Goal: Task Accomplishment & Management: Complete application form

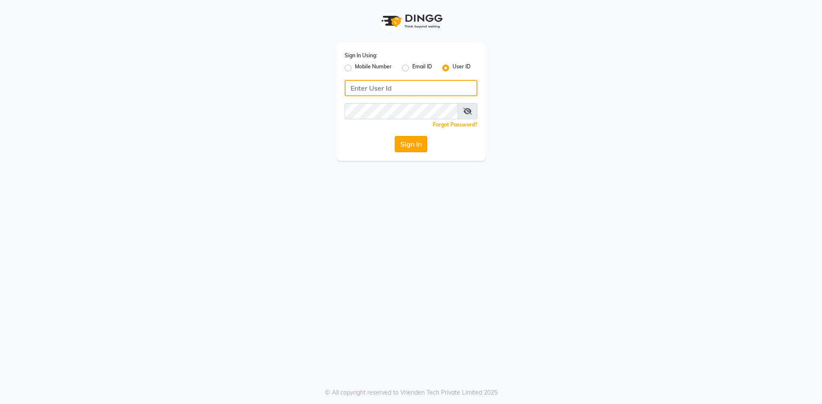
type input "derma@123"
click at [405, 143] on button "Sign In" at bounding box center [411, 144] width 33 height 16
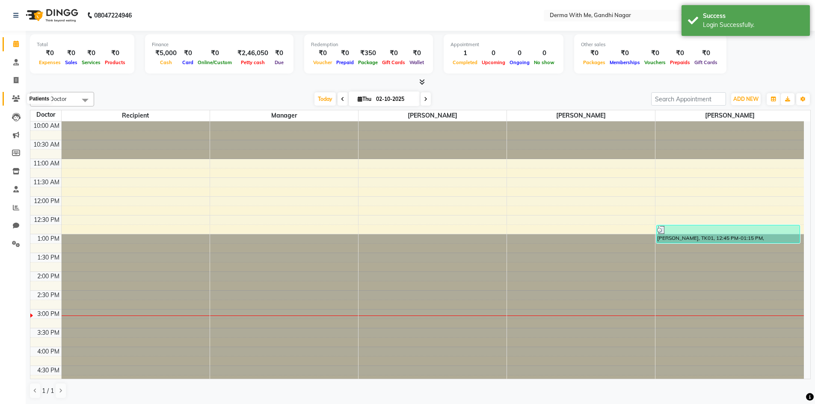
click at [10, 101] on span at bounding box center [16, 99] width 15 height 10
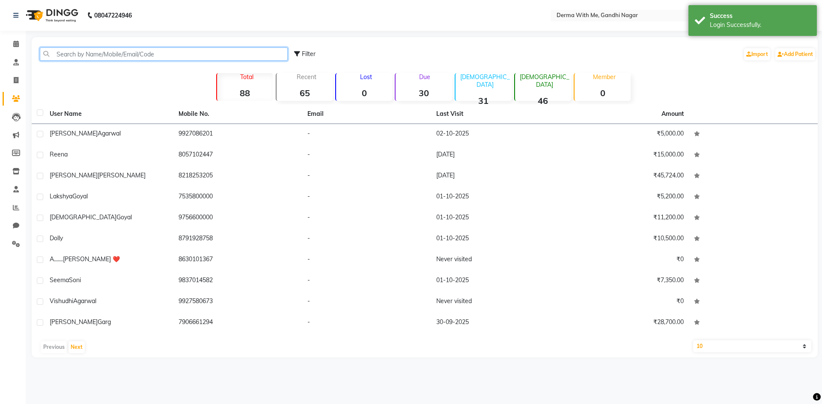
click at [119, 59] on input "text" at bounding box center [164, 54] width 248 height 13
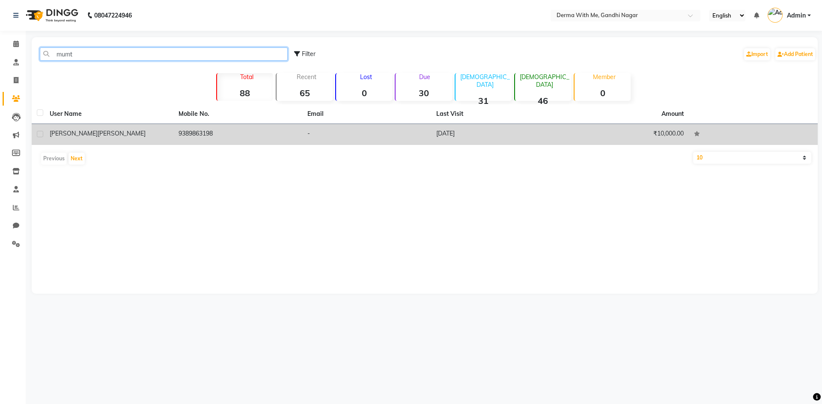
type input "mumt"
click at [159, 141] on td "[PERSON_NAME]" at bounding box center [109, 134] width 129 height 21
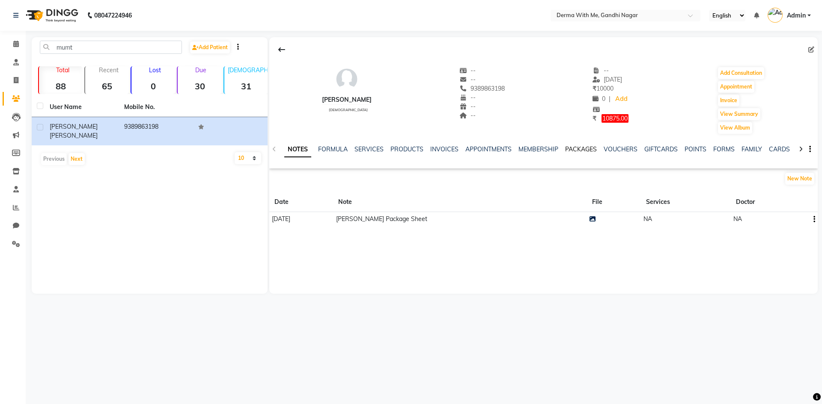
click at [582, 148] on link "PACKAGES" at bounding box center [581, 150] width 32 height 8
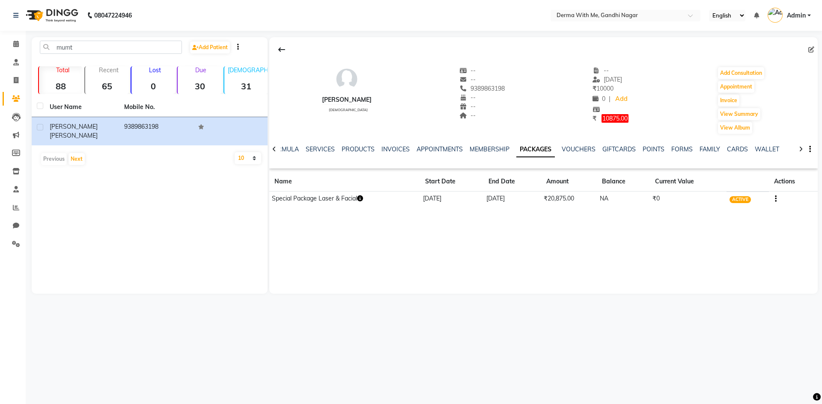
click at [363, 199] on icon "button" at bounding box center [360, 199] width 6 height 6
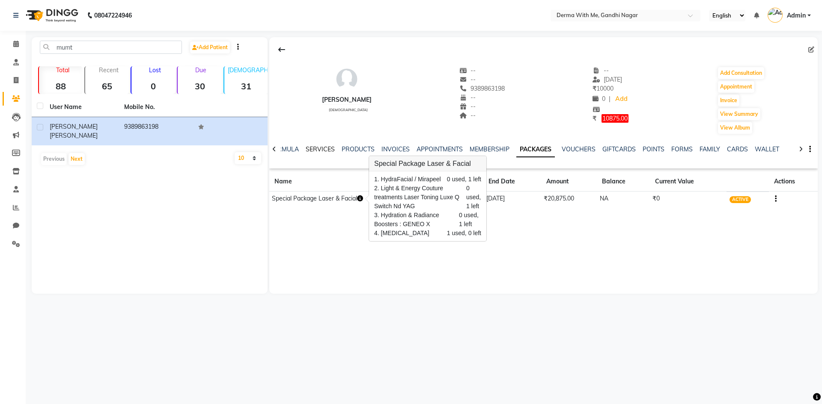
click at [312, 149] on link "SERVICES" at bounding box center [320, 150] width 29 height 8
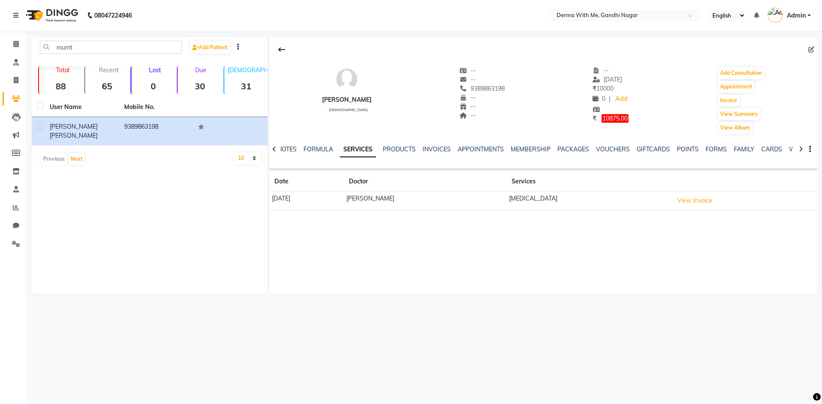
click at [276, 149] on div at bounding box center [274, 148] width 10 height 17
click at [22, 245] on span at bounding box center [16, 245] width 15 height 10
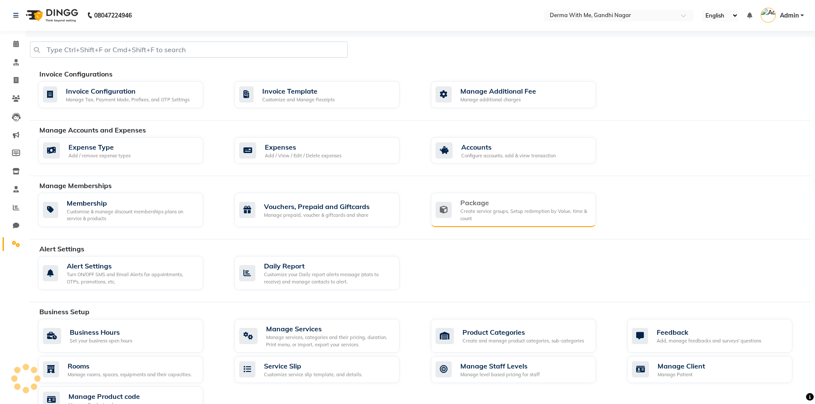
click at [490, 210] on div "Create service groups, Setup redemption by Value, time & count" at bounding box center [525, 215] width 129 height 14
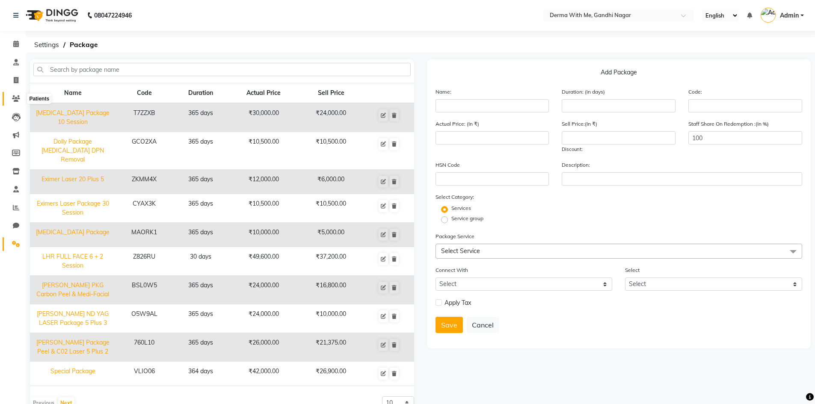
click at [18, 95] on icon at bounding box center [16, 98] width 8 height 6
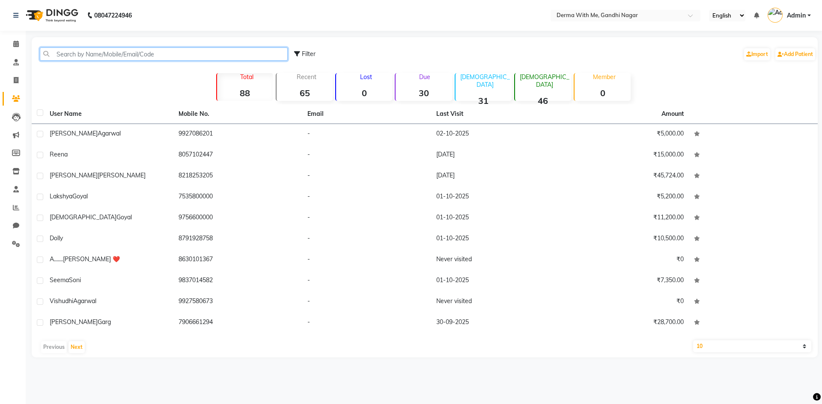
click at [141, 54] on input "text" at bounding box center [164, 54] width 248 height 13
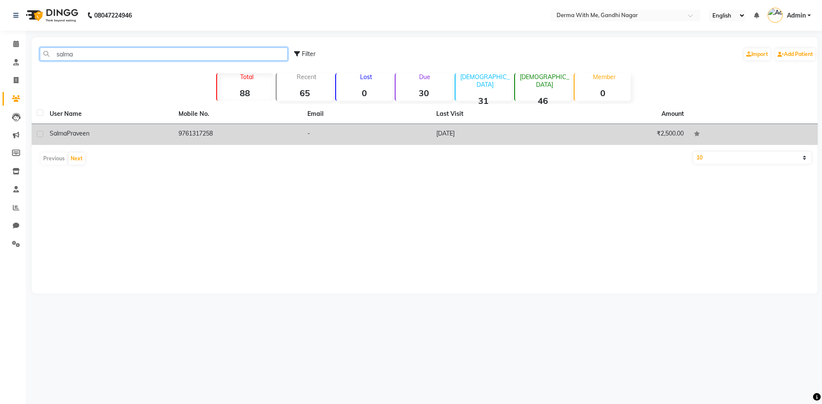
type input "salma"
click at [117, 131] on div "[PERSON_NAME]" at bounding box center [109, 133] width 119 height 9
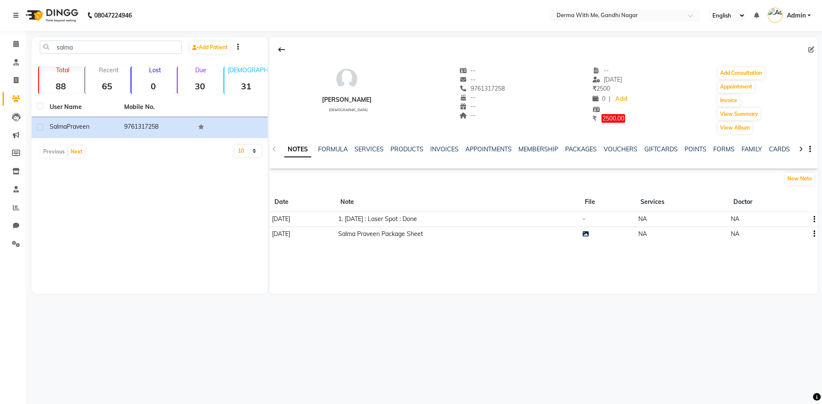
click at [494, 285] on div "[PERSON_NAME] [DEMOGRAPHIC_DATA] -- -- 9761317258 -- -- -- -- [DATE] ₹ 2500 0 |…" at bounding box center [543, 165] width 548 height 257
click at [19, 244] on icon at bounding box center [16, 244] width 8 height 6
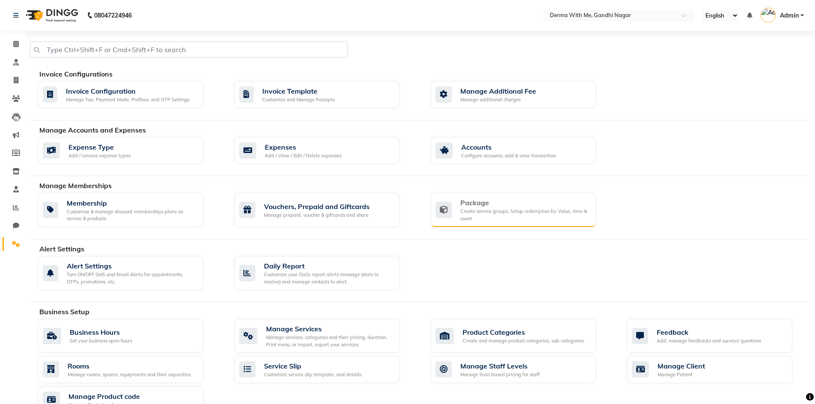
click at [470, 202] on div "Package" at bounding box center [525, 203] width 129 height 10
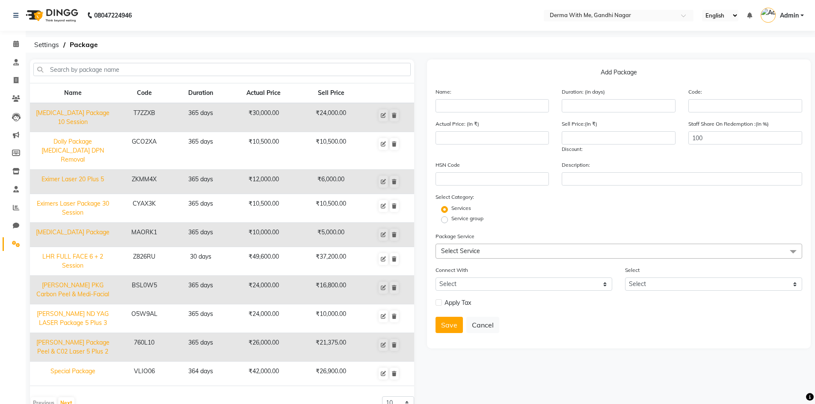
click at [499, 249] on span "Select Service" at bounding box center [619, 251] width 367 height 15
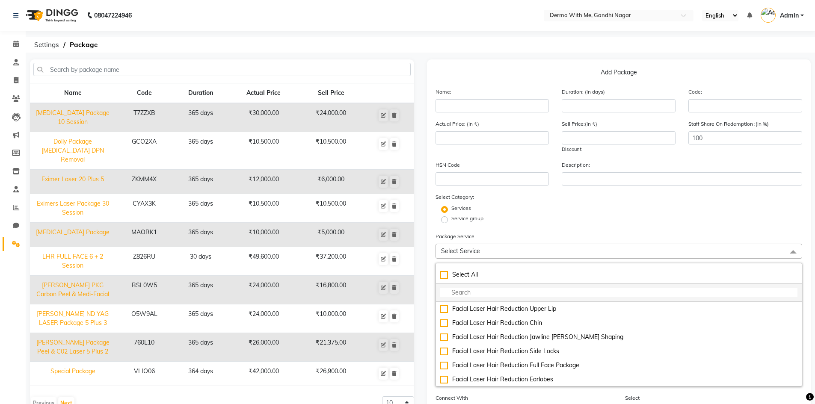
click at [479, 296] on input "multiselect-search" at bounding box center [619, 292] width 358 height 9
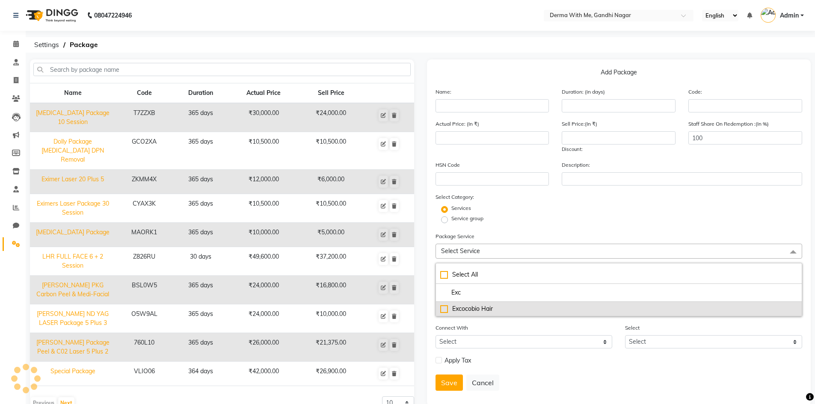
type input "Exc"
click at [444, 309] on div "Excocobio Hair" at bounding box center [619, 309] width 358 height 9
type input "30000"
checkbox input "true"
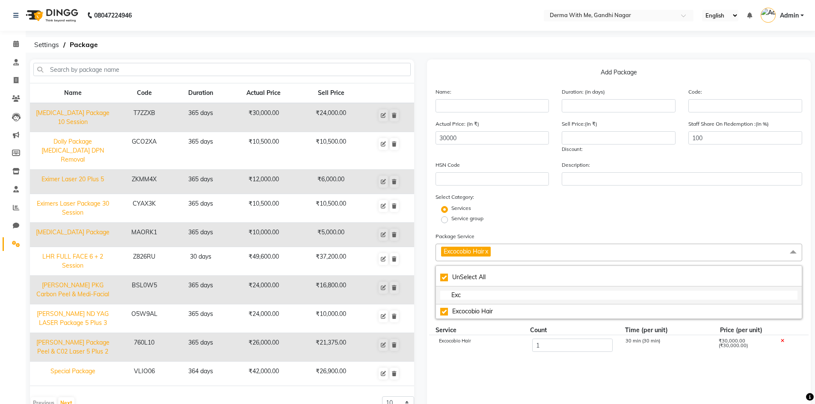
click at [494, 293] on input "Exc" at bounding box center [619, 295] width 358 height 9
checkbox input "false"
type input "E"
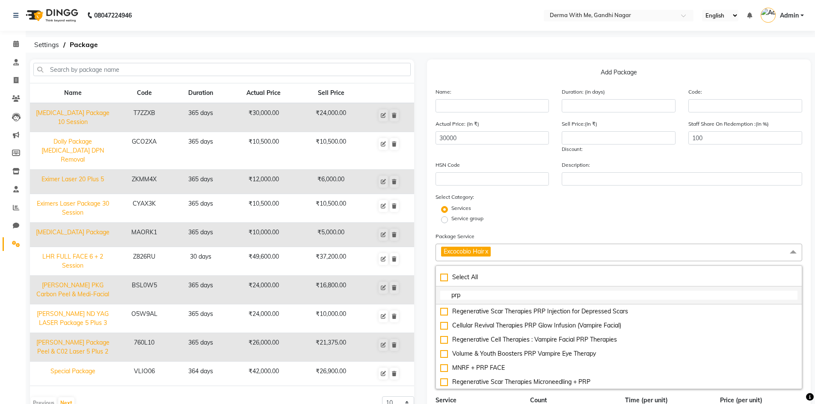
click at [470, 294] on input "prp" at bounding box center [619, 295] width 358 height 9
type input "p"
click at [566, 228] on form "Name: Duration: (in days) Code: Actual Price: (In ₹) 30000 Sell Price:(In ₹) Di…" at bounding box center [619, 352] width 367 height 531
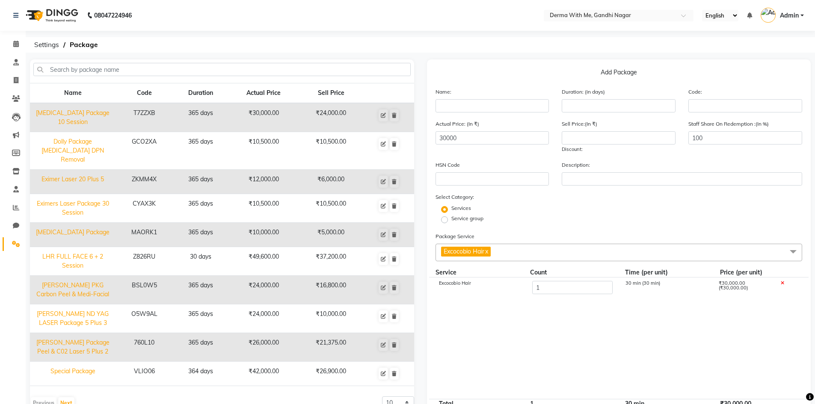
click at [485, 247] on span "Excocobio Hair x" at bounding box center [466, 252] width 50 height 10
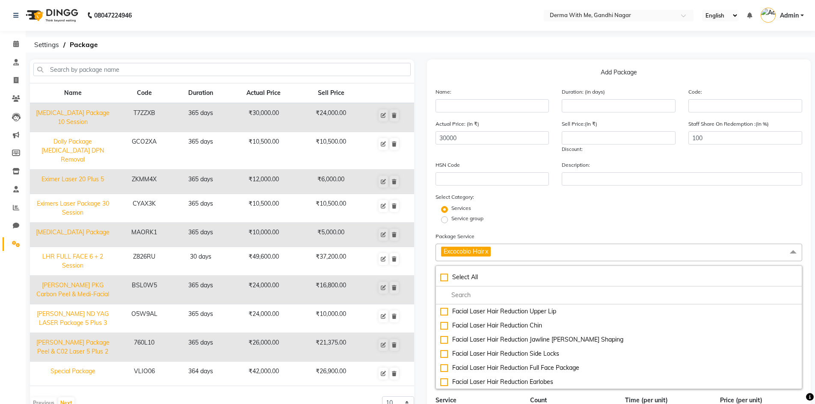
click at [488, 253] on link "x" at bounding box center [487, 252] width 4 height 8
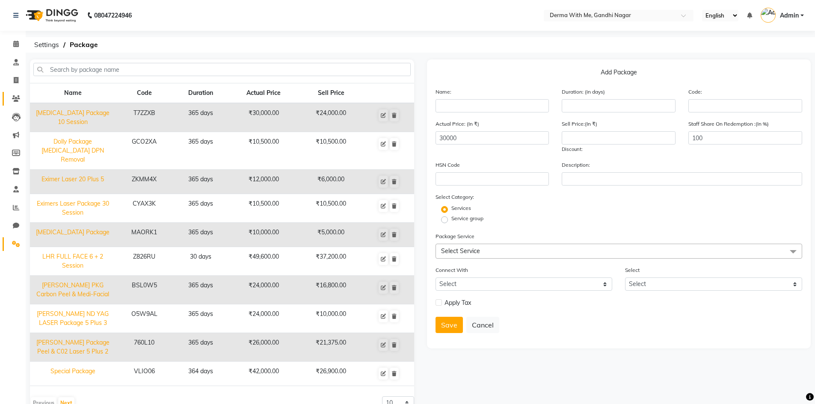
click at [18, 93] on link "Patients" at bounding box center [13, 99] width 21 height 14
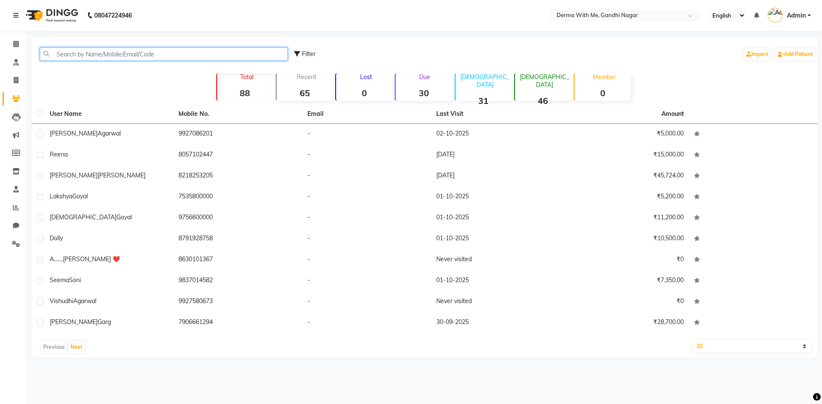
click at [107, 54] on input "text" at bounding box center [164, 54] width 248 height 13
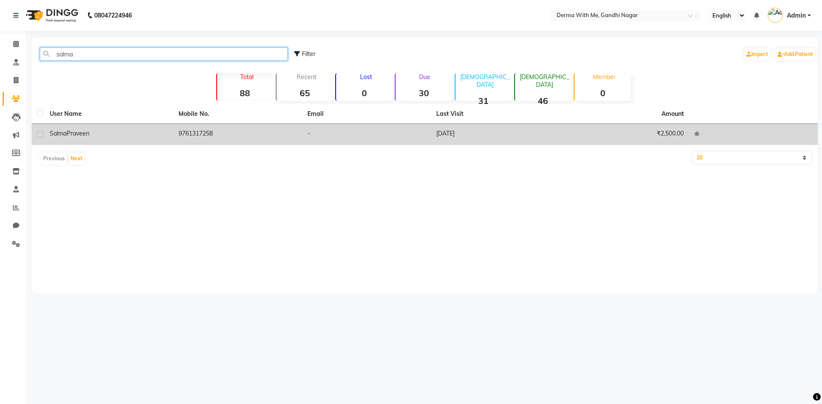
type input "salma"
click at [190, 131] on td "9761317258" at bounding box center [237, 134] width 129 height 21
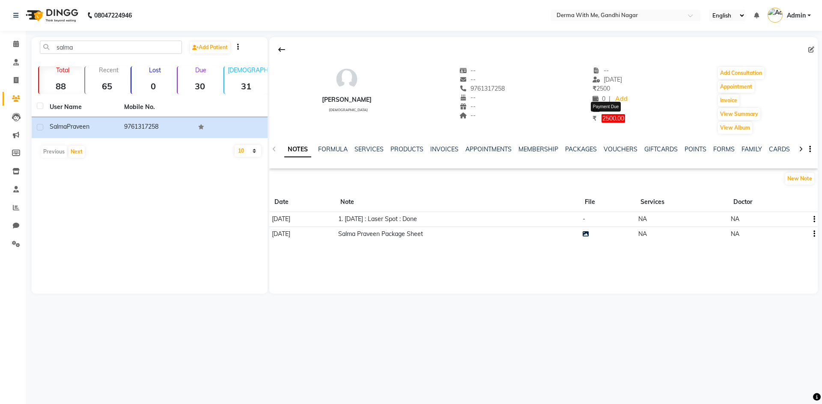
click at [612, 118] on span "2500.00" at bounding box center [613, 118] width 24 height 9
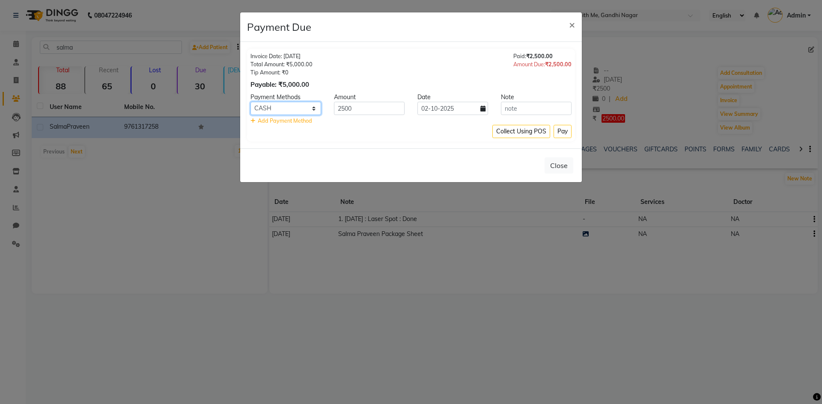
click at [295, 112] on select "CASH CARD ONLINE CUSTOM GPay PayTM PhonePe UPI NearBuy Loan BharatPay Cheque Mo…" at bounding box center [285, 108] width 71 height 13
select select "8"
click at [250, 102] on select "CASH CARD ONLINE CUSTOM GPay PayTM PhonePe UPI NearBuy Loan BharatPay Cheque Mo…" at bounding box center [285, 108] width 71 height 13
click at [524, 109] on input "text" at bounding box center [536, 108] width 71 height 13
click at [563, 133] on button "Pay" at bounding box center [562, 131] width 18 height 13
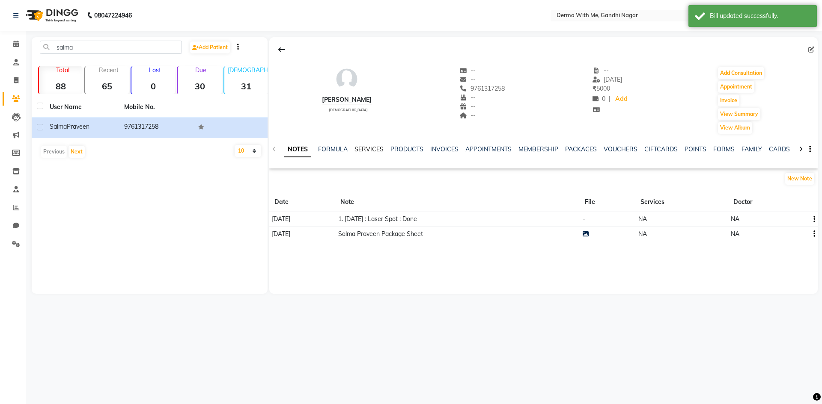
click at [371, 148] on link "SERVICES" at bounding box center [368, 150] width 29 height 8
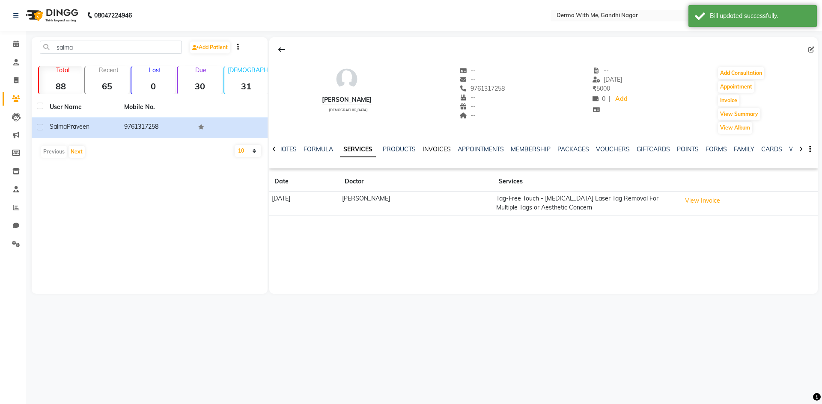
click at [442, 152] on link "INVOICES" at bounding box center [436, 150] width 28 height 8
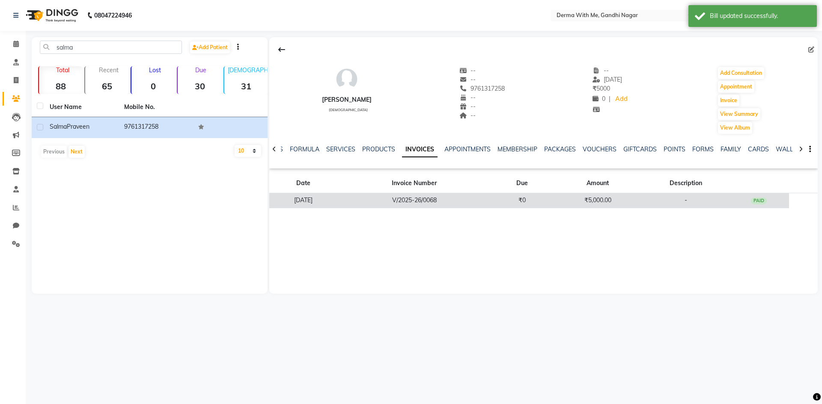
click at [512, 194] on td "₹0" at bounding box center [521, 200] width 61 height 15
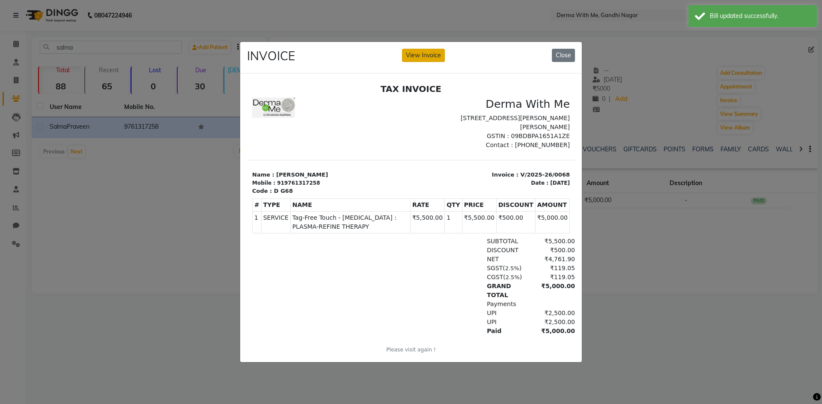
click at [419, 55] on button "View Invoice" at bounding box center [423, 55] width 43 height 13
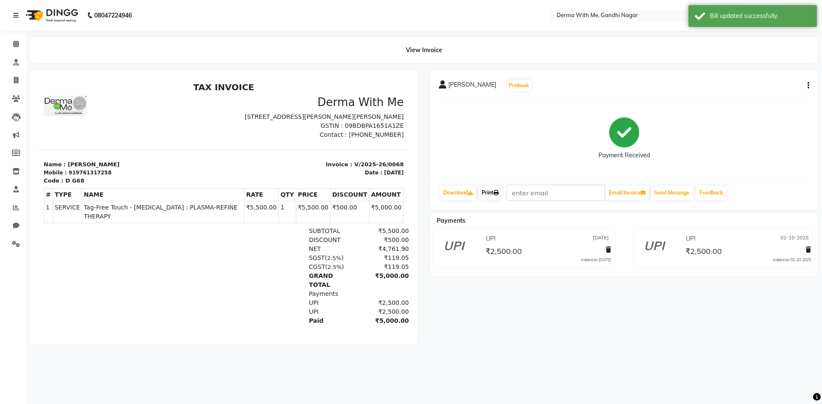
click at [493, 190] on link "Print" at bounding box center [490, 193] width 24 height 15
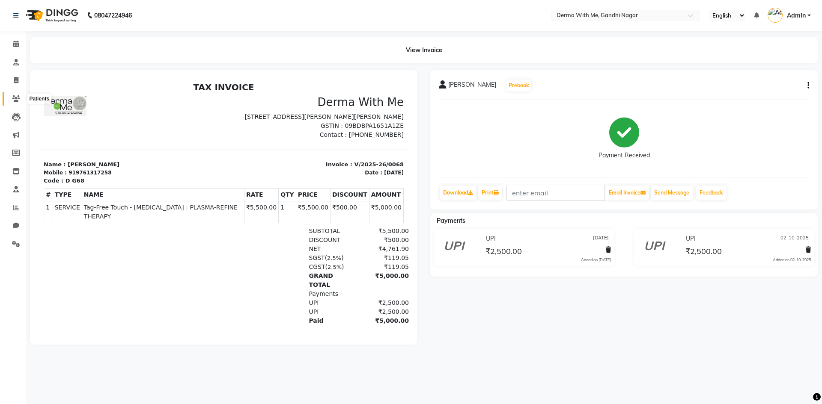
click at [20, 94] on span at bounding box center [16, 99] width 15 height 10
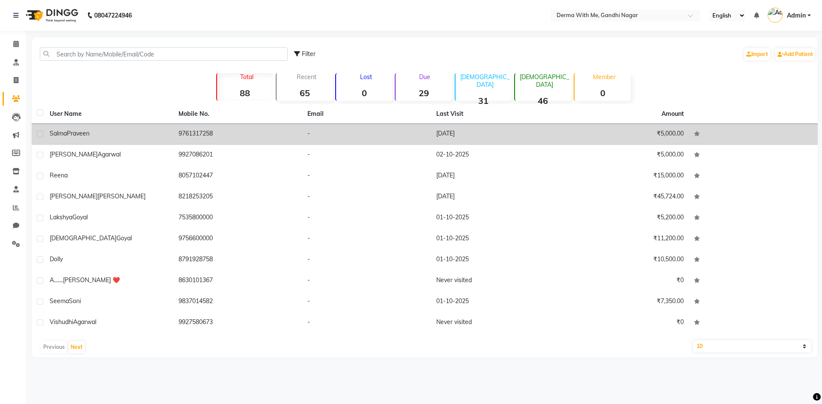
click at [106, 137] on div "[PERSON_NAME]" at bounding box center [109, 133] width 119 height 9
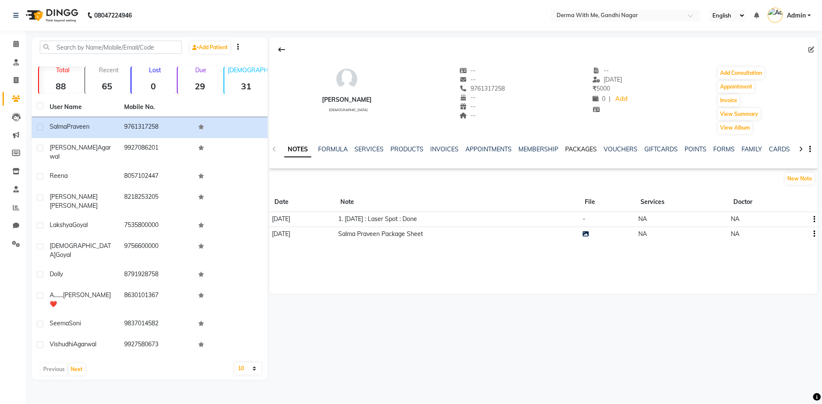
click at [581, 149] on link "PACKAGES" at bounding box center [581, 150] width 32 height 8
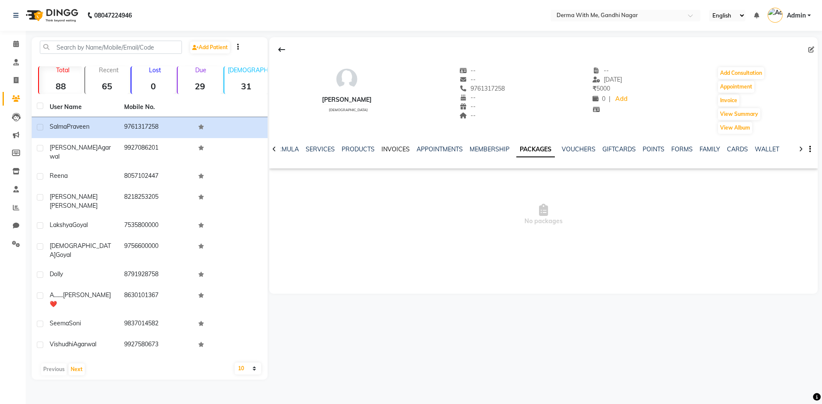
click at [383, 148] on link "INVOICES" at bounding box center [395, 150] width 28 height 8
click at [346, 150] on link "SERVICES" at bounding box center [340, 150] width 29 height 8
click at [330, 149] on link "FORMULA" at bounding box center [318, 150] width 30 height 8
click at [297, 149] on link "NOTES" at bounding box center [293, 150] width 19 height 8
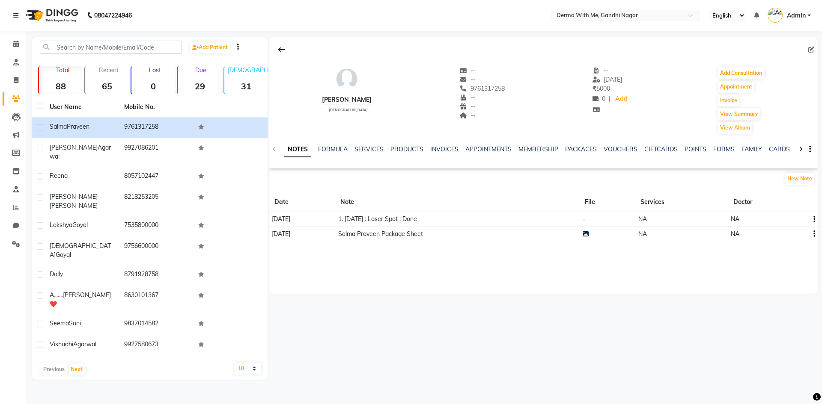
drag, startPoint x: 373, startPoint y: 220, endPoint x: 465, endPoint y: 222, distance: 92.0
click at [465, 222] on td "1. [DATE] : Laser Spot : Done" at bounding box center [457, 219] width 244 height 15
copy td "[DATE] : Laser Spot : Done"
click at [813, 220] on icon "button" at bounding box center [814, 220] width 2 height 0
click at [788, 219] on div "Edit" at bounding box center [794, 219] width 14 height 11
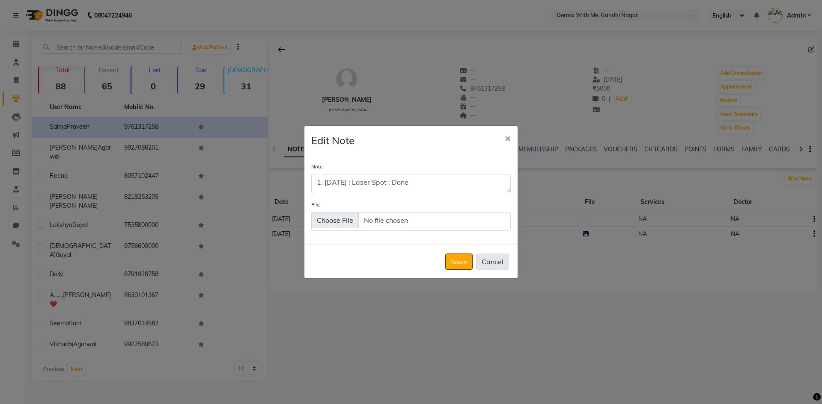
click at [492, 259] on button "Cancel" at bounding box center [492, 262] width 33 height 16
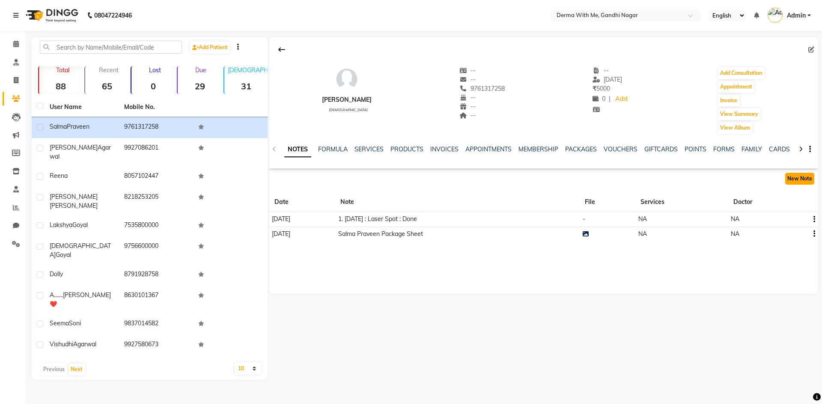
click at [803, 177] on button "New Note" at bounding box center [799, 179] width 29 height 12
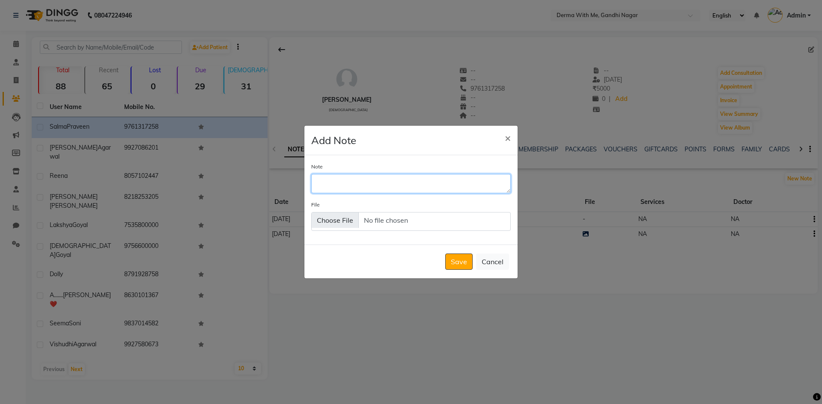
click at [405, 182] on textarea "Note" at bounding box center [410, 183] width 199 height 19
paste textarea "[DATE] : Laser Spot : Done"
click at [317, 184] on textarea "[DATE] : Laser Spot : Done" at bounding box center [410, 183] width 199 height 19
click at [333, 181] on textarea "2. [DATE] : Laser Spot : Done" at bounding box center [410, 183] width 199 height 19
click at [347, 181] on textarea "2. [DATE] : Laser Spot : Done" at bounding box center [410, 183] width 199 height 19
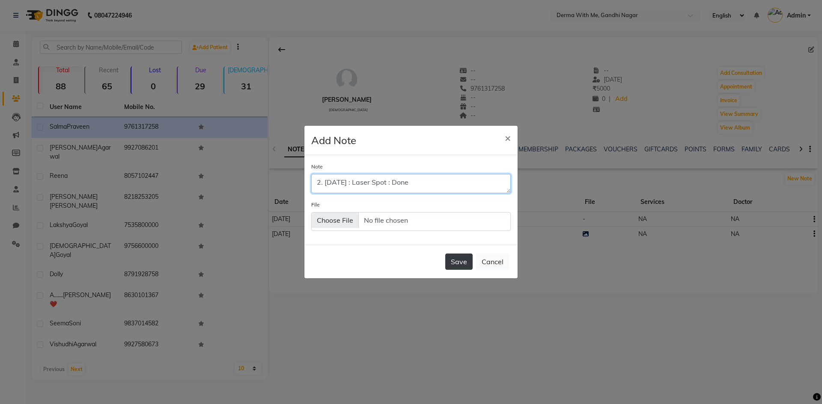
type textarea "2. [DATE] : Laser Spot : Done"
click at [455, 262] on button "Save" at bounding box center [458, 262] width 27 height 16
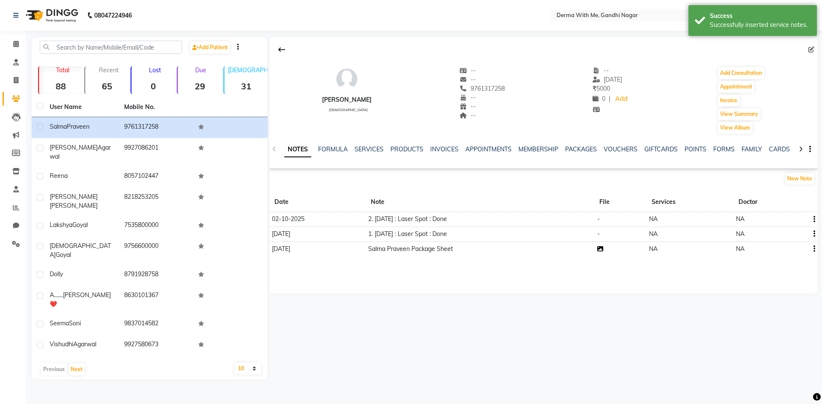
click at [603, 249] on icon at bounding box center [600, 249] width 6 height 6
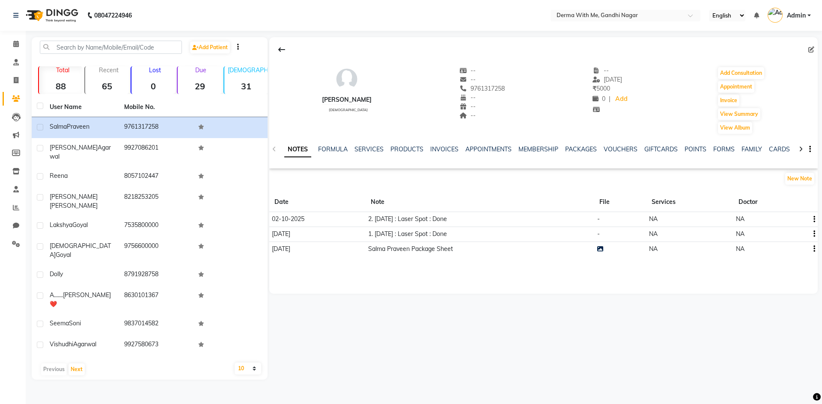
click at [433, 190] on app-service-notes "New Note Date Note File Services Doctor [DATE] 2. [DATE] : Laser Spot : Done - …" at bounding box center [543, 214] width 548 height 84
click at [18, 46] on icon at bounding box center [16, 44] width 6 height 6
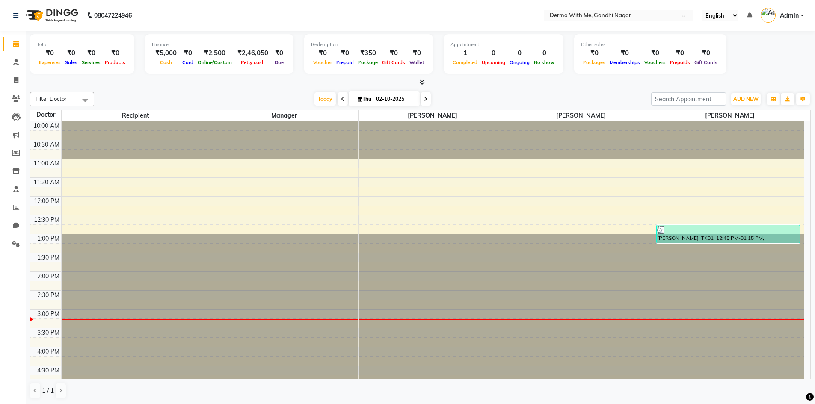
click at [154, 89] on div "Filter Doctor Select All [PERSON_NAME] Manager [PERSON_NAME] Recipient [PERSON_…" at bounding box center [420, 246] width 781 height 314
drag, startPoint x: 12, startPoint y: 245, endPoint x: 13, endPoint y: 239, distance: 5.6
click at [12, 245] on icon at bounding box center [16, 244] width 8 height 6
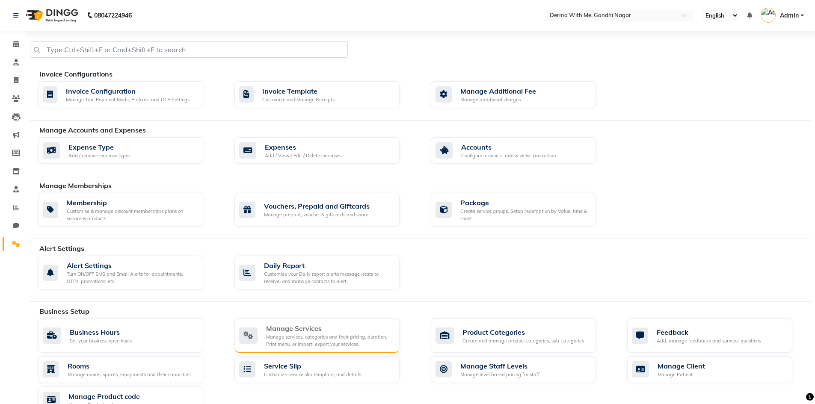
click at [305, 329] on div "Manage Services" at bounding box center [329, 329] width 127 height 10
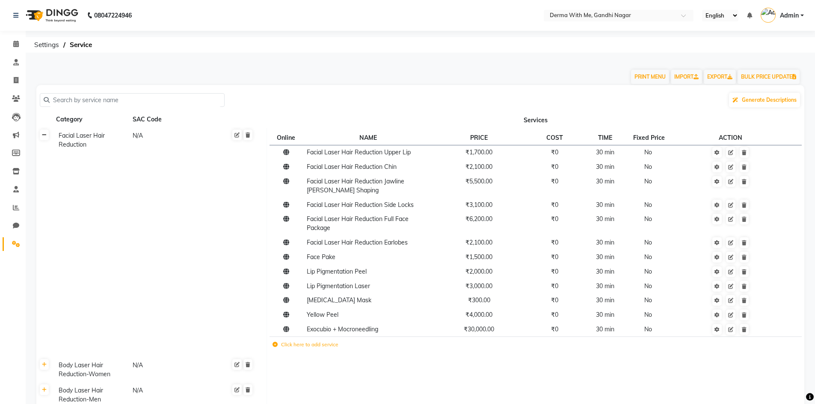
click at [42, 134] on icon at bounding box center [44, 135] width 5 height 5
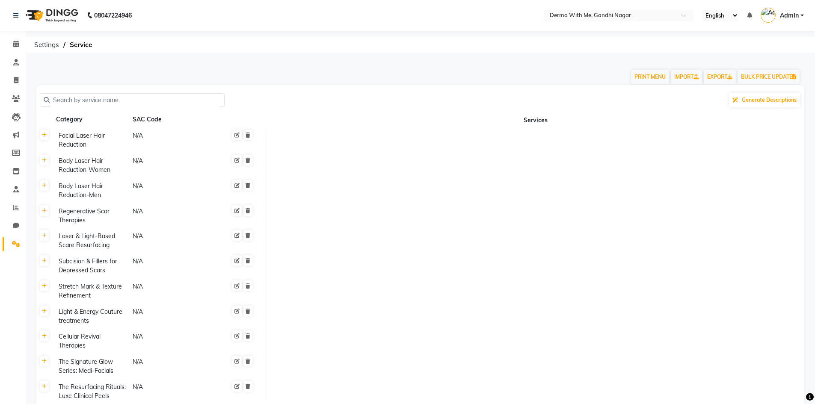
click at [80, 101] on input "text" at bounding box center [135, 100] width 171 height 13
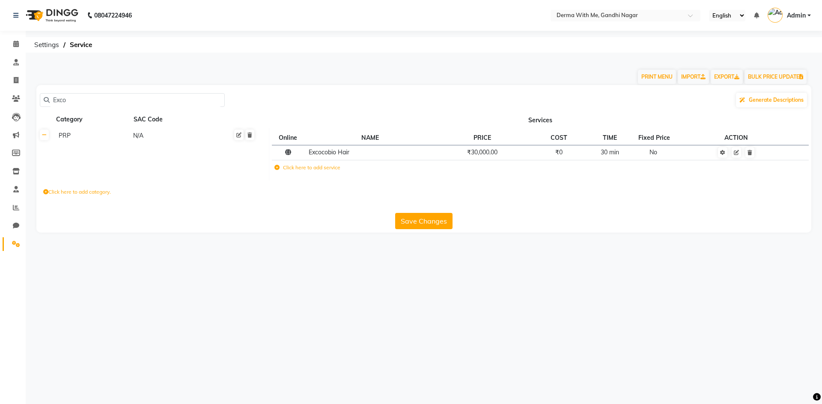
type input "Exco"
click at [303, 169] on label "Click here to add service" at bounding box center [307, 168] width 66 height 8
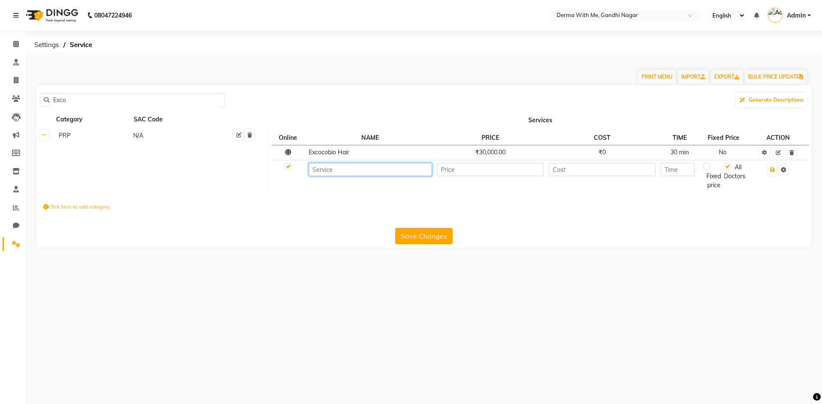
click at [358, 172] on input at bounding box center [370, 169] width 123 height 13
type input "PRP Hair"
click at [481, 171] on input "number" at bounding box center [490, 169] width 106 height 13
type input "8000"
click at [620, 172] on input "number" at bounding box center [602, 169] width 106 height 13
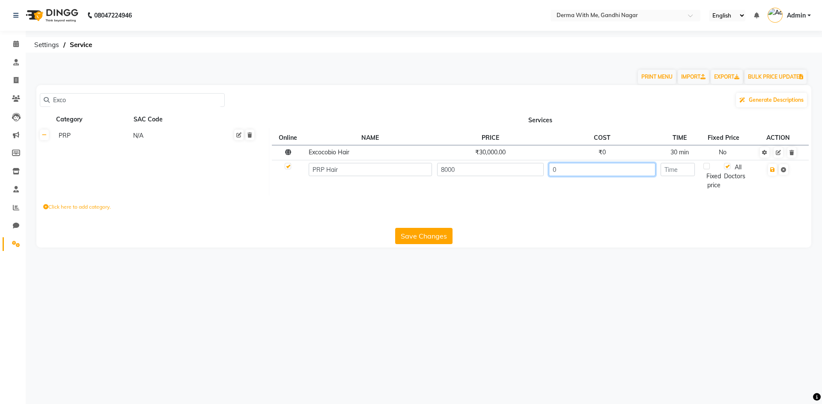
type input "0"
click at [690, 169] on input "number" at bounding box center [677, 169] width 34 height 13
type input "30"
click at [774, 170] on icon "button" at bounding box center [772, 169] width 5 height 5
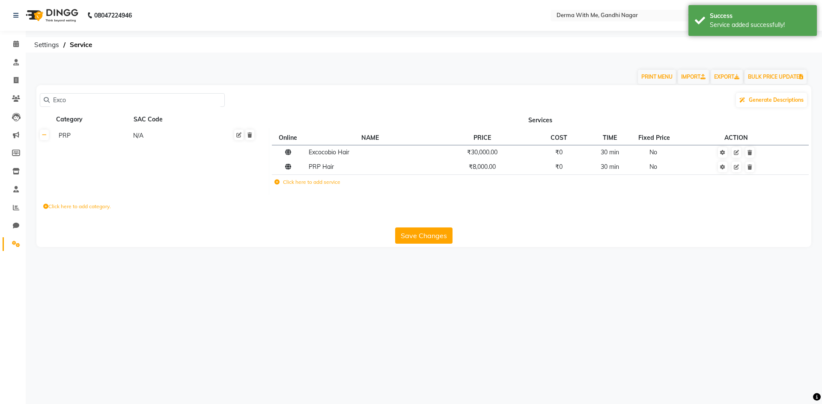
click at [319, 181] on label "Click here to add service" at bounding box center [307, 182] width 66 height 8
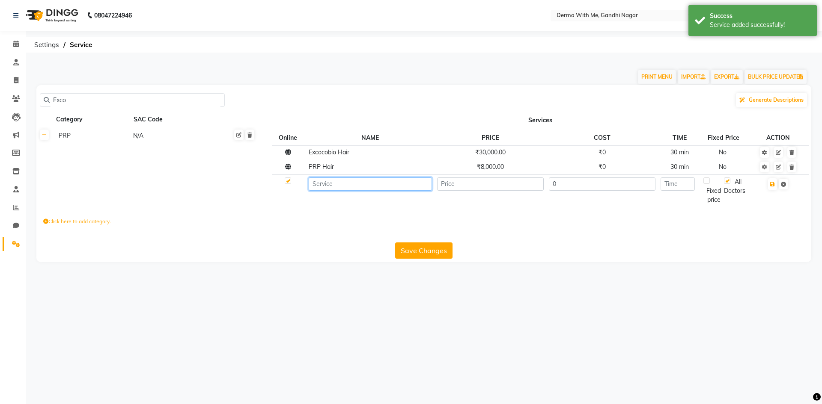
click at [327, 185] on input at bounding box center [370, 184] width 123 height 13
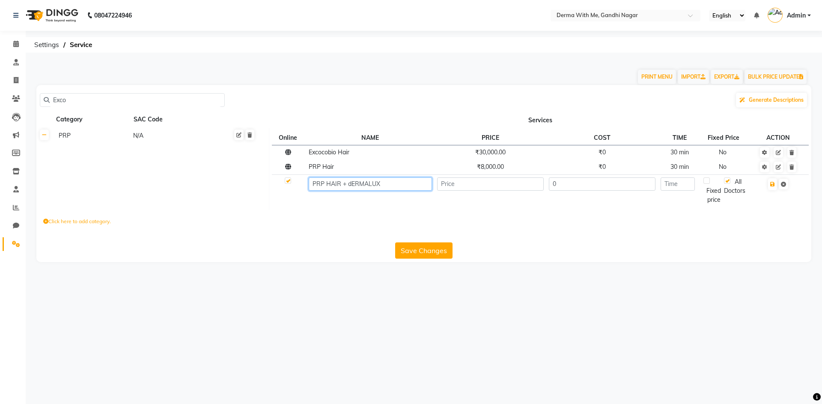
click at [352, 187] on input "PRP HAIR + dERMALUX" at bounding box center [370, 184] width 123 height 13
click at [404, 186] on input "PRP HAIR + DERMALUX" at bounding box center [370, 184] width 123 height 13
type input "PRP HAIR + DERMALUX"
click at [454, 183] on input "number" at bounding box center [490, 184] width 106 height 13
type input "10000"
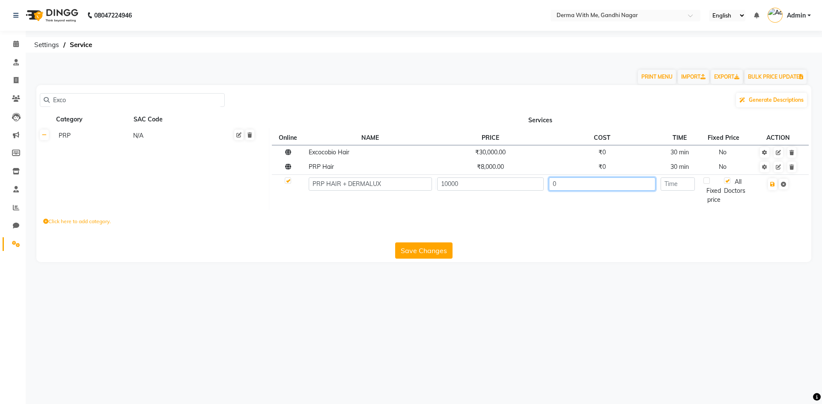
click at [583, 190] on input "0" at bounding box center [602, 184] width 106 height 13
click at [686, 187] on input "number" at bounding box center [677, 184] width 34 height 13
type input "30"
click at [773, 185] on icon "button" at bounding box center [772, 184] width 5 height 5
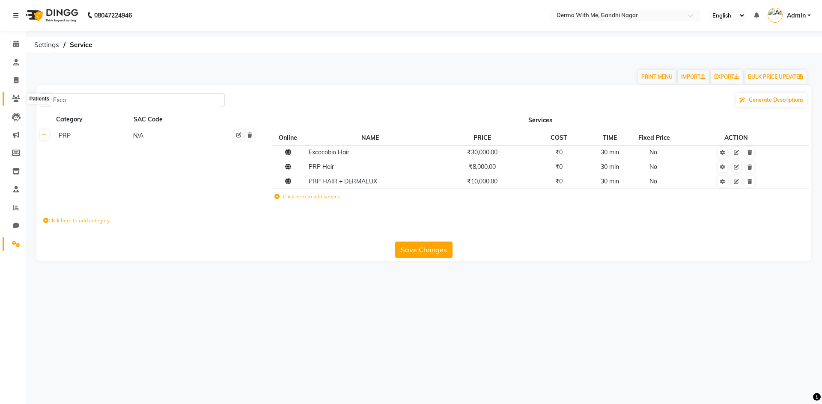
click at [18, 97] on icon at bounding box center [16, 98] width 8 height 6
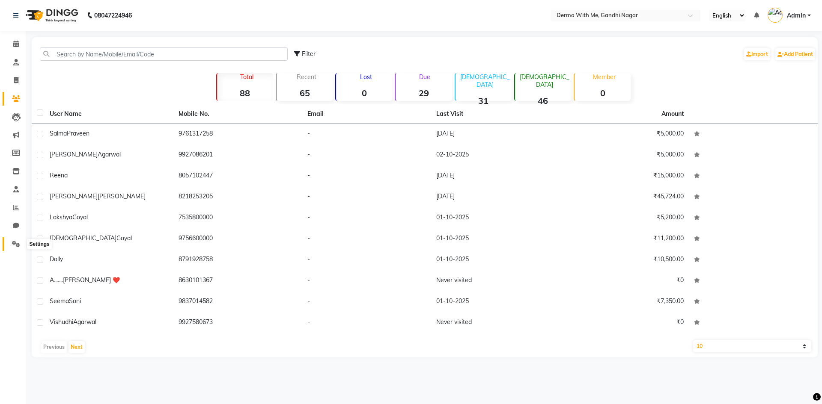
click at [11, 244] on span at bounding box center [16, 245] width 15 height 10
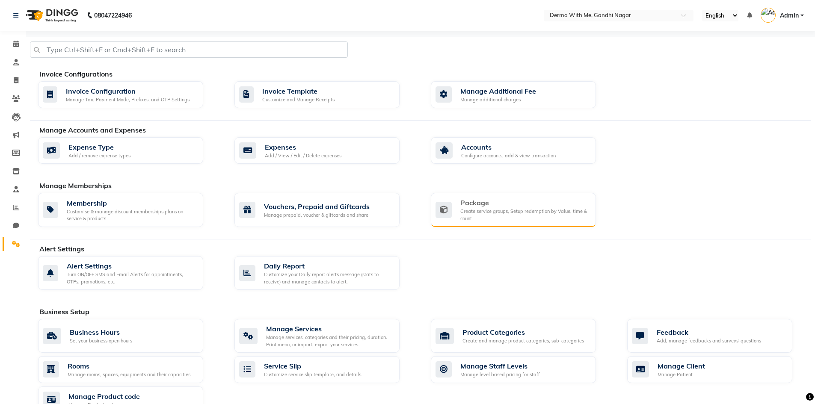
click at [505, 220] on div "Create service groups, Setup redemption by Value, time & count" at bounding box center [525, 215] width 129 height 14
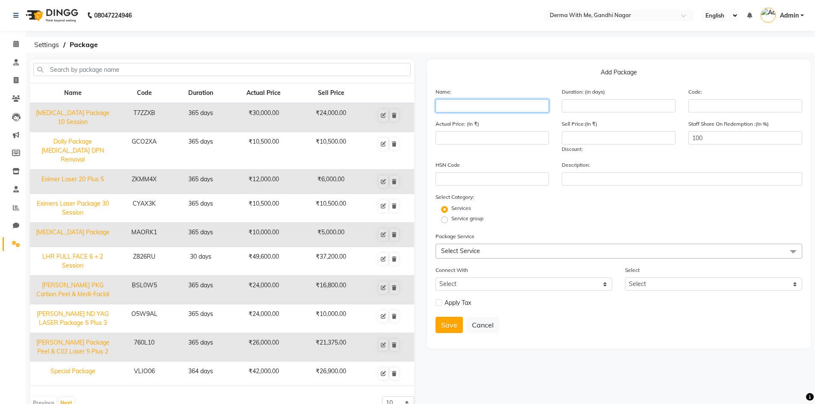
click at [458, 106] on input "text" at bounding box center [493, 105] width 114 height 13
type input "[DEMOGRAPHIC_DATA]"
click at [19, 102] on span at bounding box center [16, 99] width 15 height 10
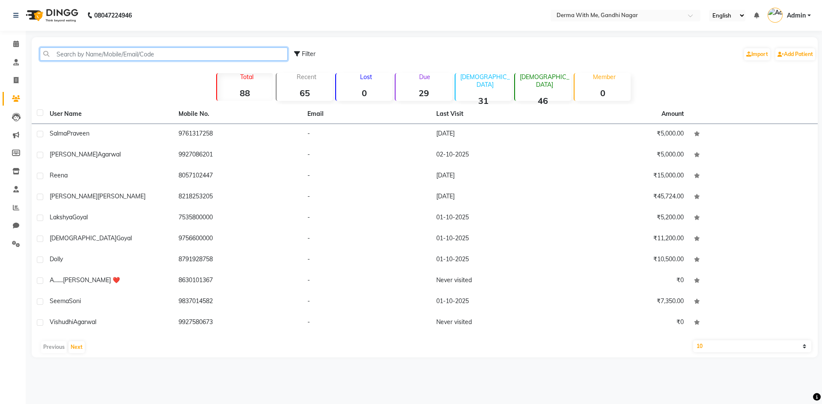
click at [111, 48] on input "text" at bounding box center [164, 54] width 248 height 13
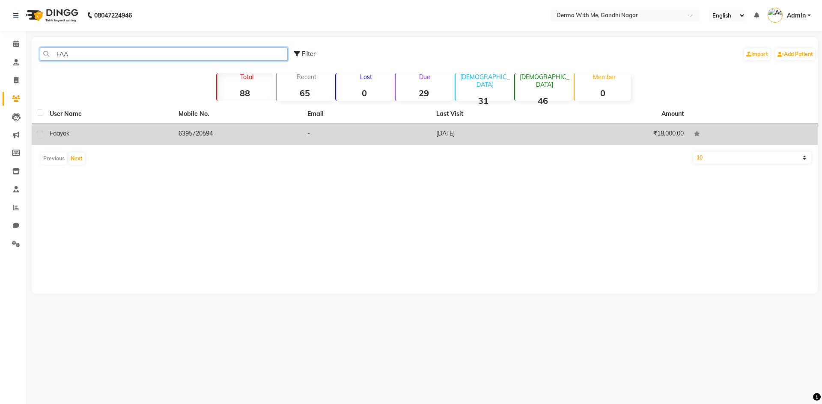
type input "FAA"
click at [286, 135] on td "6395720594" at bounding box center [237, 134] width 129 height 21
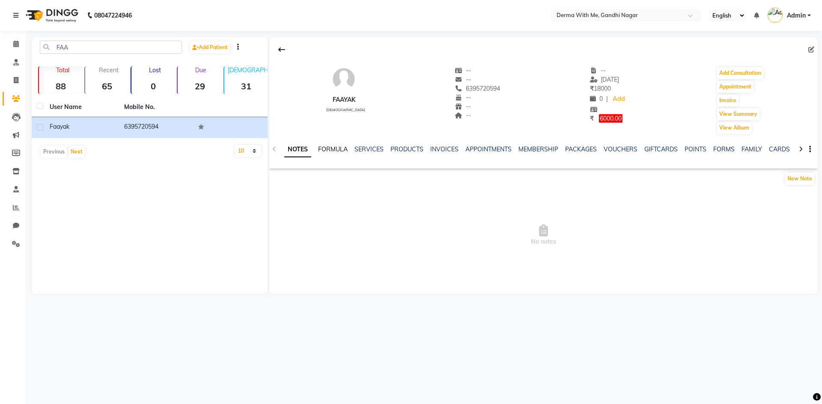
click at [326, 150] on link "FORMULA" at bounding box center [333, 150] width 30 height 8
click at [377, 151] on link "SERVICES" at bounding box center [368, 150] width 29 height 8
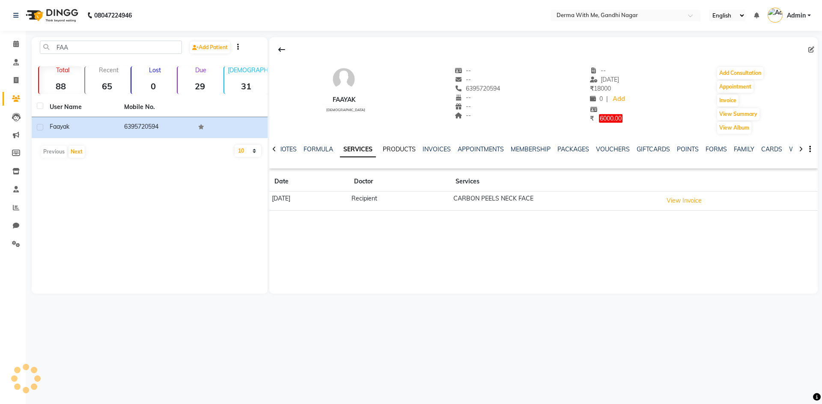
click at [402, 151] on link "PRODUCTS" at bounding box center [399, 150] width 33 height 8
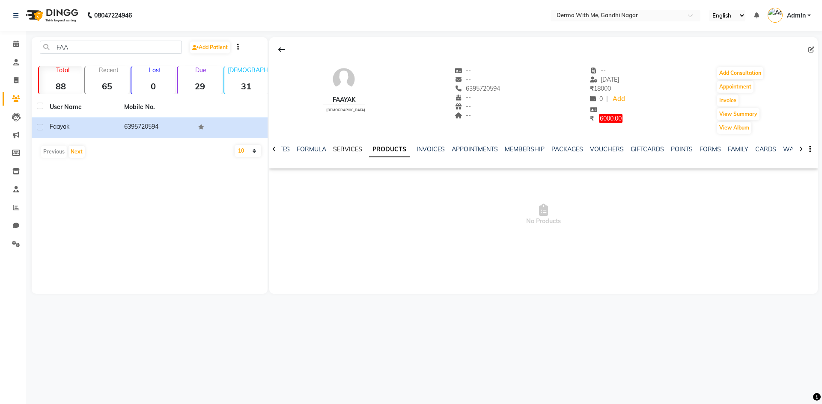
click at [359, 149] on link "SERVICES" at bounding box center [347, 150] width 29 height 8
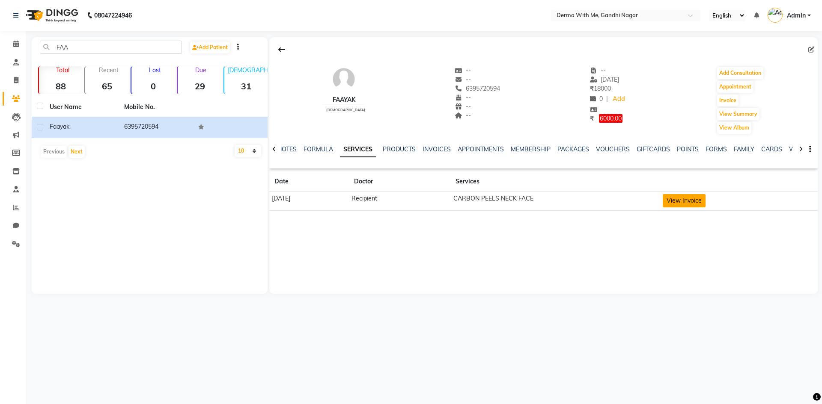
click at [692, 198] on button "View Invoice" at bounding box center [684, 200] width 43 height 13
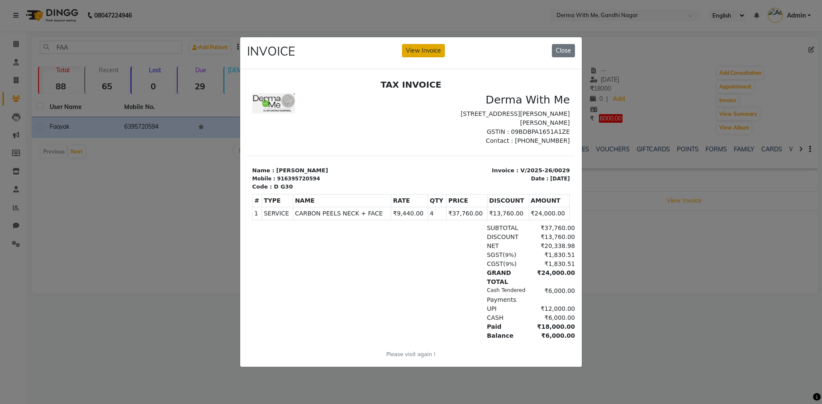
click at [416, 52] on button "View Invoice" at bounding box center [423, 50] width 43 height 13
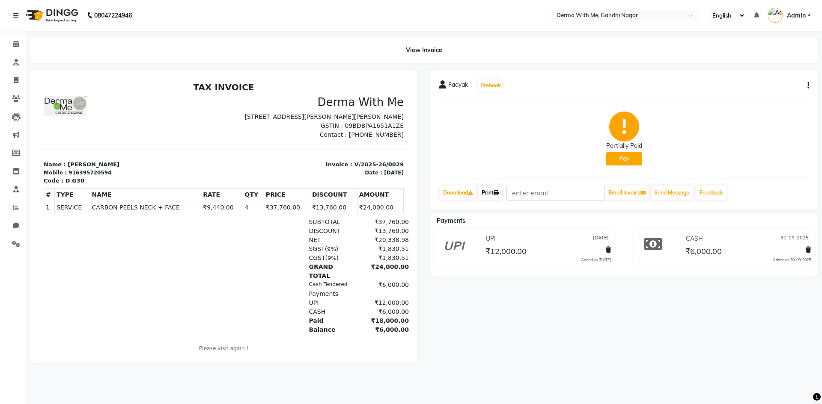
click at [491, 195] on link "Print" at bounding box center [490, 193] width 24 height 15
click at [20, 99] on icon at bounding box center [16, 98] width 8 height 6
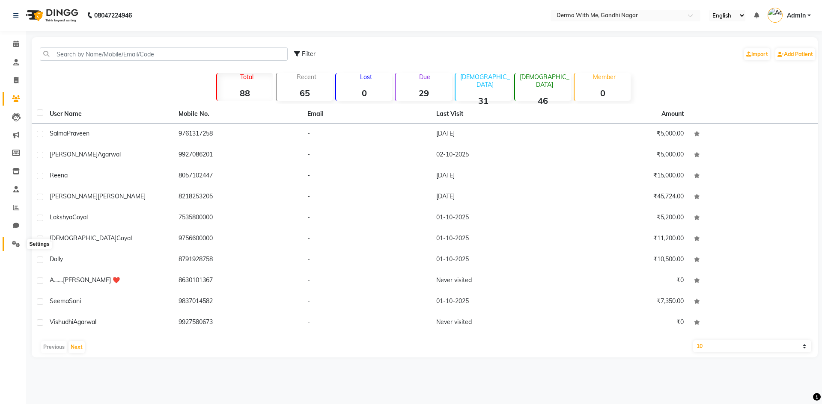
click at [18, 241] on icon at bounding box center [16, 244] width 8 height 6
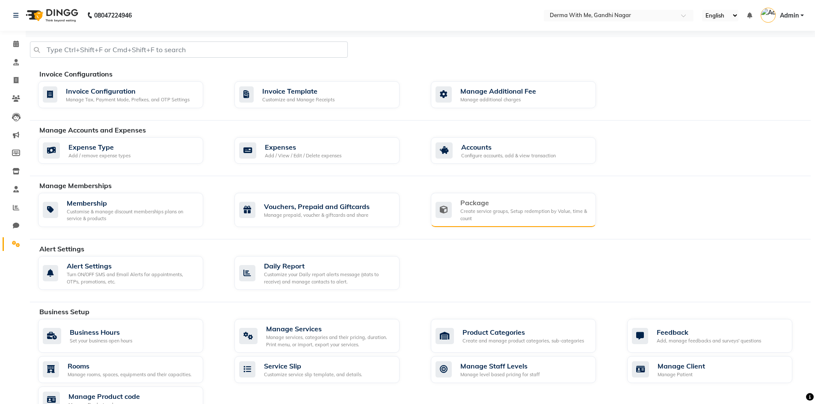
click at [472, 214] on div "Create service groups, Setup redemption by Value, time & count" at bounding box center [525, 215] width 129 height 14
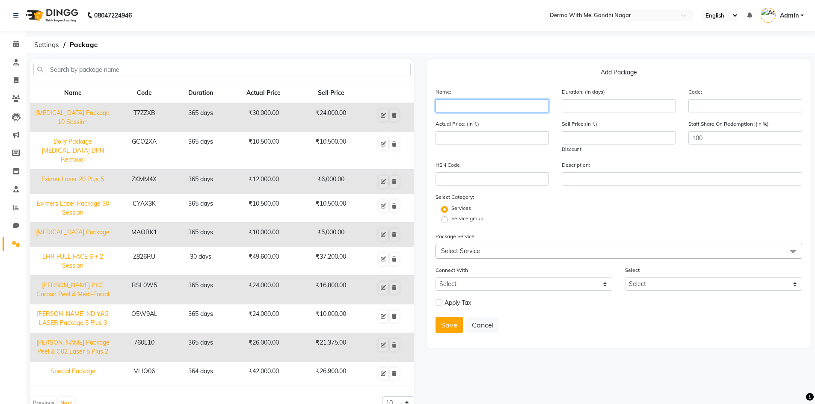
click at [479, 101] on input "text" at bounding box center [493, 105] width 114 height 13
type input "a"
type input "[PERSON_NAME]"
type input "365"
click at [461, 253] on span "Select Service" at bounding box center [460, 251] width 39 height 8
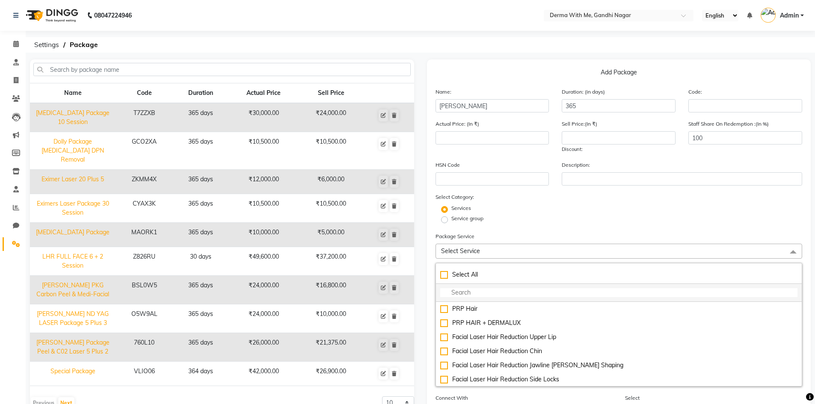
click at [464, 294] on input "multiselect-search" at bounding box center [619, 292] width 358 height 9
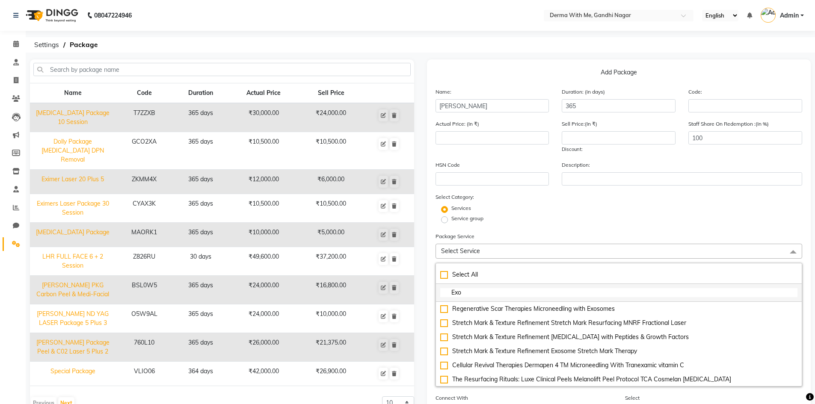
type input "Exoc"
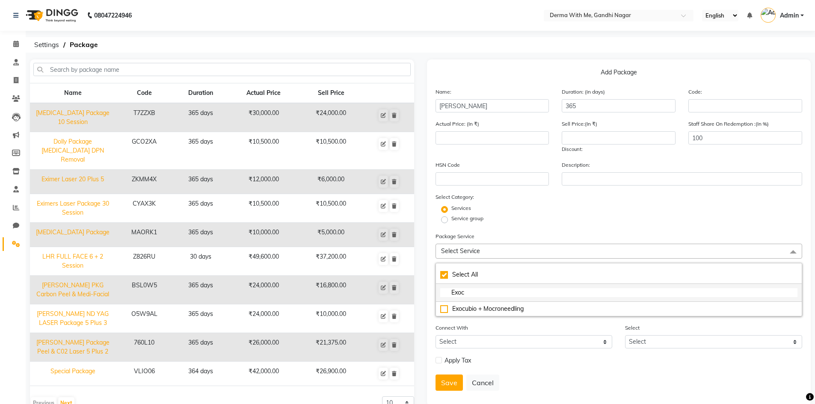
checkbox input "true"
type input "Exoco"
checkbox input "false"
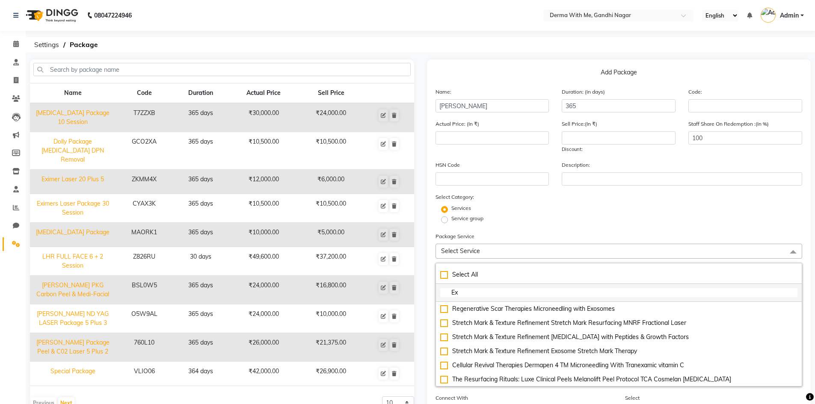
type input "E"
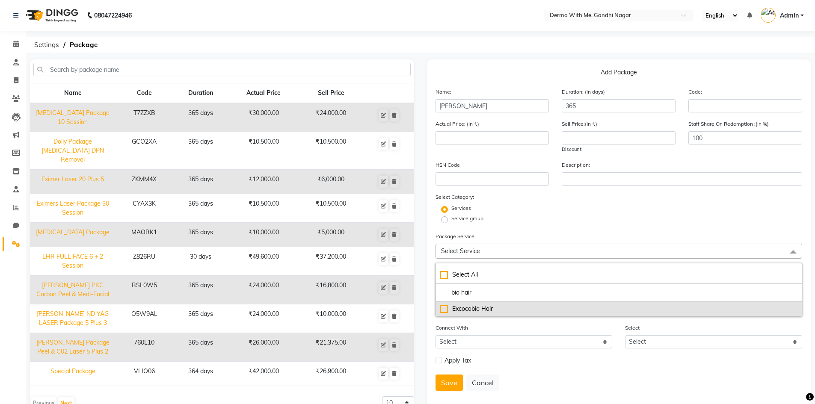
type input "bio hair"
click at [454, 309] on div "Excocobio Hair" at bounding box center [619, 309] width 358 height 9
type input "30000"
checkbox input "true"
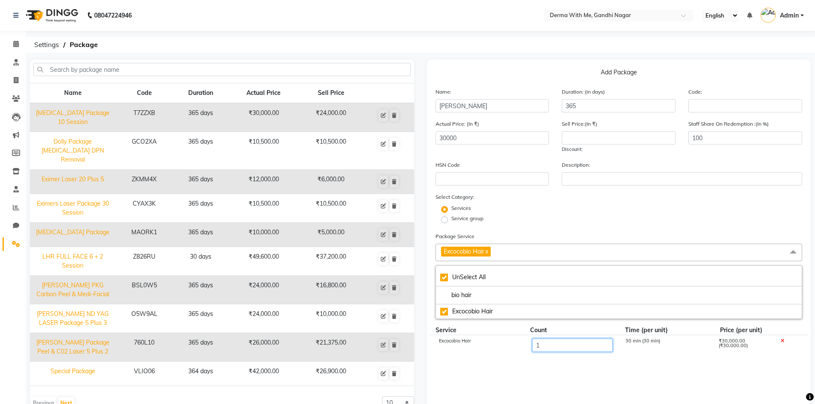
click at [556, 346] on input "1" at bounding box center [572, 345] width 80 height 13
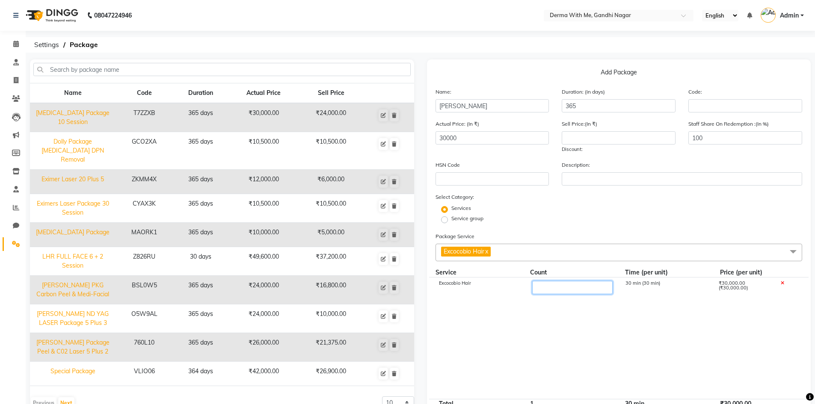
type input "5"
type input "150000"
click at [556, 346] on cdk-virtual-scroll-viewport "Excocobio Hair 5 30 min (30 min) ₹30,000.00 (₹30,000.00)" at bounding box center [619, 339] width 367 height 122
click at [522, 251] on span "Excocobio Hair x" at bounding box center [619, 253] width 367 height 18
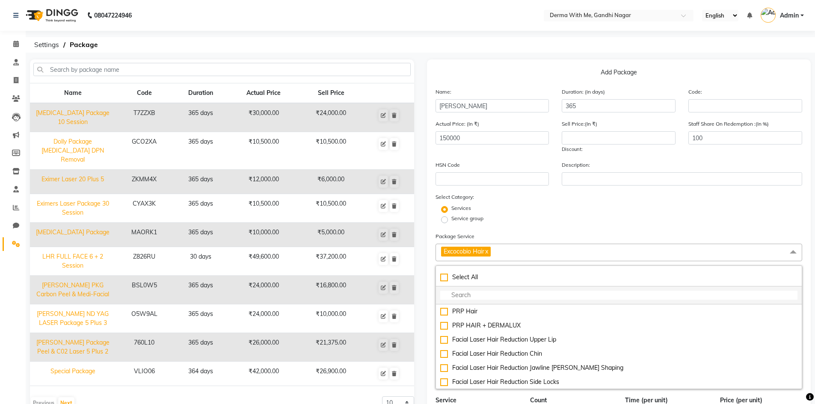
click at [471, 295] on input "multiselect-search" at bounding box center [619, 295] width 358 height 9
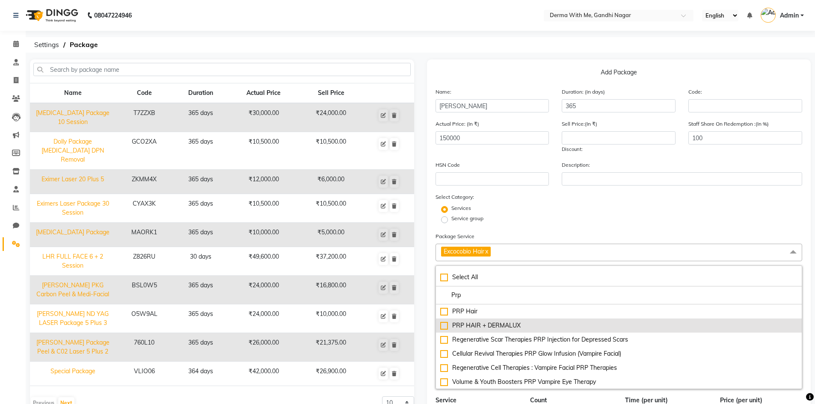
type input "Prp"
click at [443, 325] on div "PRP HAIR + DERMALUX" at bounding box center [619, 325] width 358 height 9
type input "160000"
checkbox input "true"
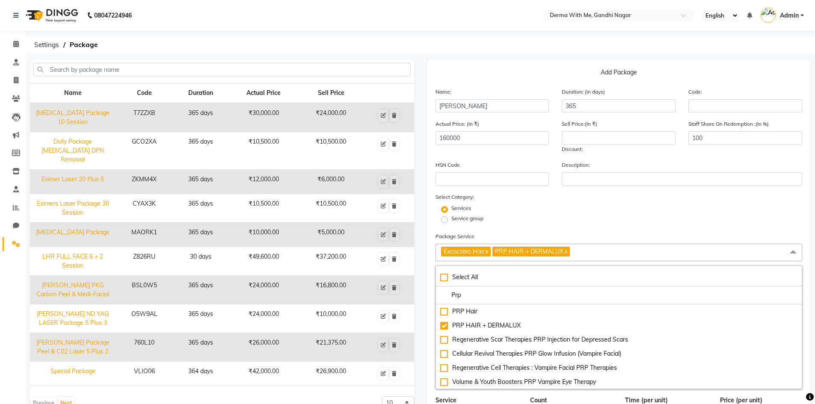
click at [766, 252] on span "Excocobio Hair x PRP HAIR + DERMALUX x" at bounding box center [619, 253] width 367 height 18
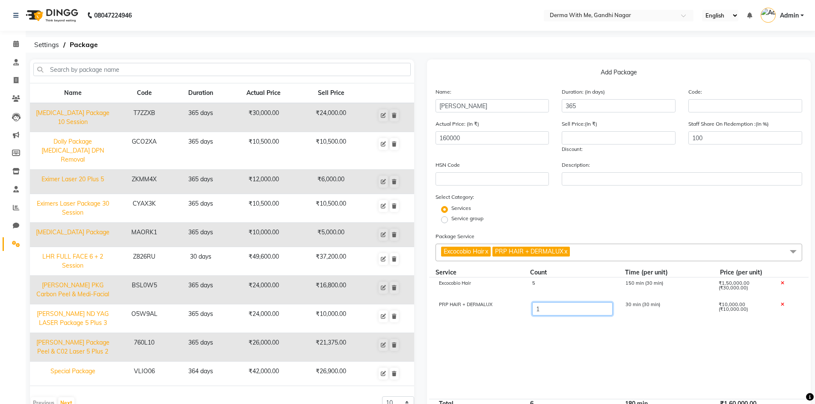
click at [551, 310] on input "1" at bounding box center [572, 309] width 80 height 13
type input "3"
type input "180000"
click at [577, 348] on cdk-virtual-scroll-viewport "Excocobio Hair 5 150 min (30 min) ₹1,50,000.00 (₹30,000.00) PRP HAIR + DERMALUX…" at bounding box center [619, 339] width 367 height 122
click at [573, 138] on input "number" at bounding box center [619, 137] width 114 height 13
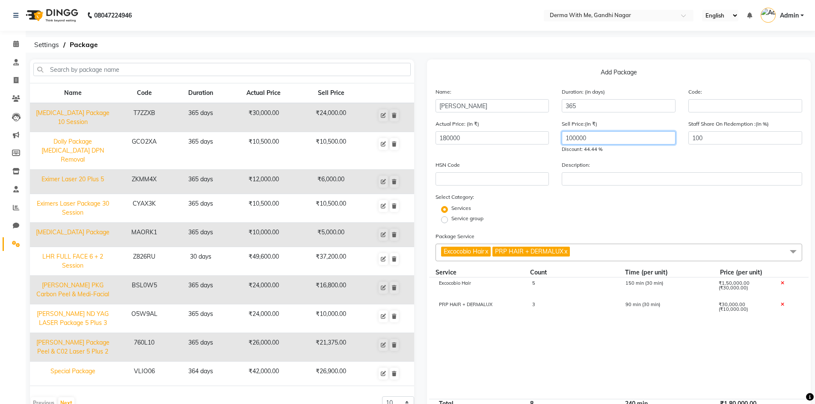
type input "100000"
click at [504, 106] on input "[PERSON_NAME]" at bounding box center [493, 105] width 114 height 13
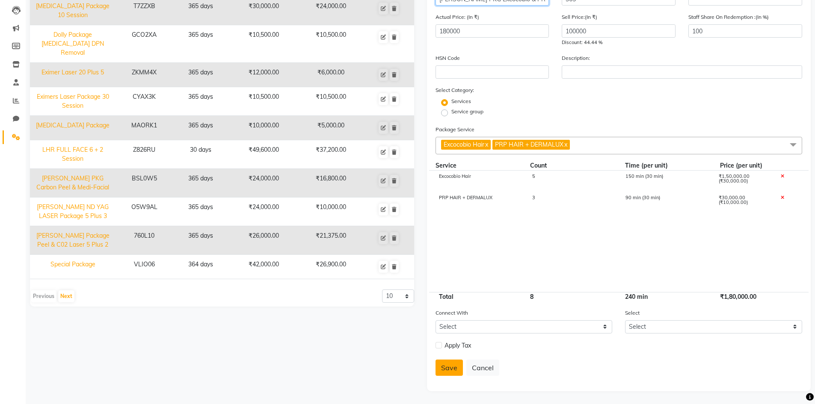
type input "[PERSON_NAME] PKG Excocobio & PRP + Dermalux Hair"
click at [450, 367] on button "Save" at bounding box center [449, 368] width 27 height 16
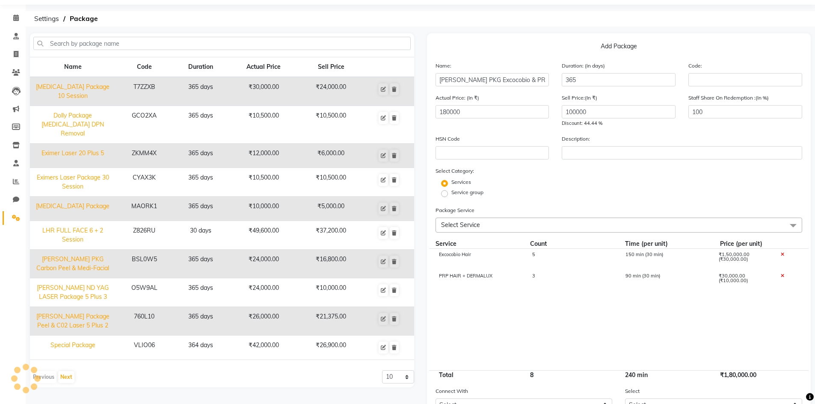
select select
checkbox input "false"
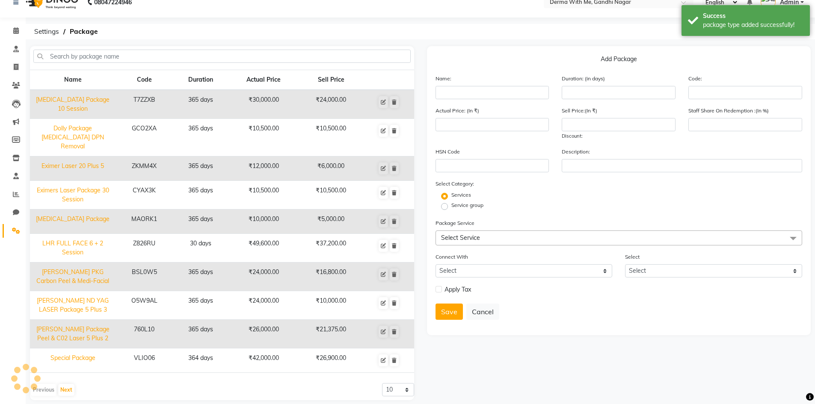
scroll to position [27, 0]
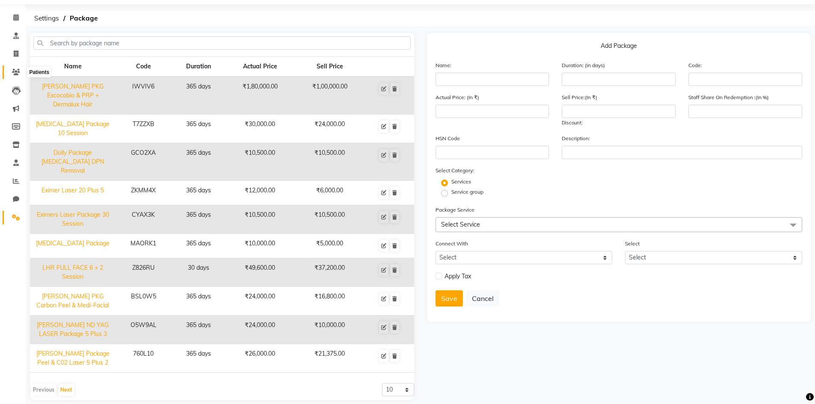
click at [12, 74] on icon at bounding box center [16, 72] width 8 height 6
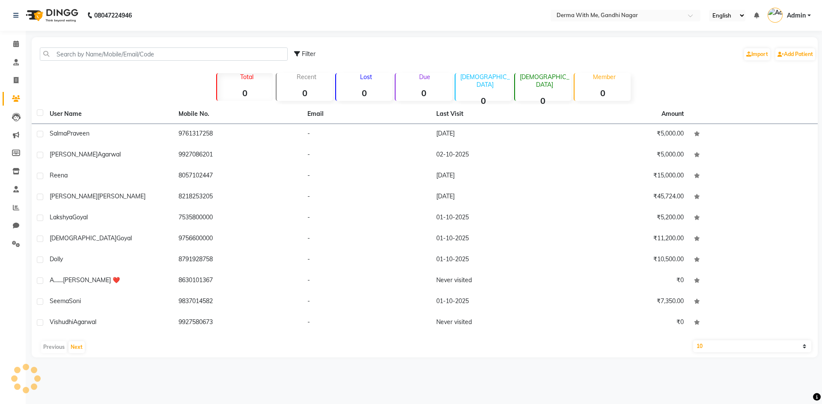
click at [478, 57] on div "Filter Import Add Patient" at bounding box center [555, 54] width 522 height 27
click at [787, 55] on link "Add Patient" at bounding box center [795, 54] width 40 height 12
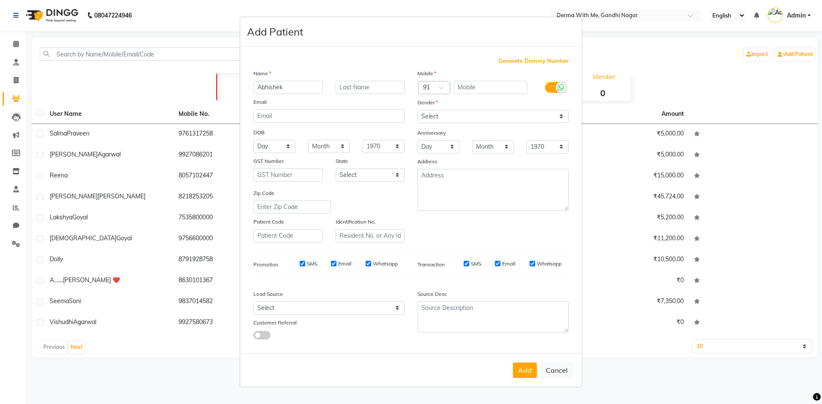
type input "Abhishek"
type input "[PERSON_NAME]"
click at [479, 83] on input "text" at bounding box center [491, 87] width 74 height 13
type input "9634181332"
click at [425, 116] on select "Select [DEMOGRAPHIC_DATA] [DEMOGRAPHIC_DATA] Other Prefer Not To Say" at bounding box center [492, 116] width 151 height 13
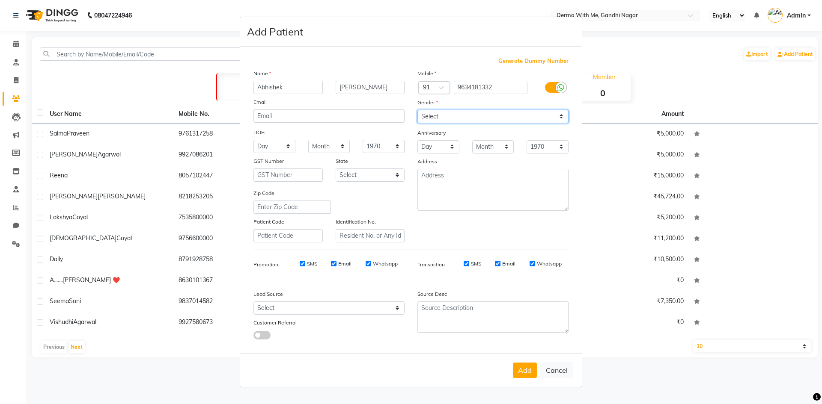
select select "[DEMOGRAPHIC_DATA]"
click at [417, 110] on select "Select [DEMOGRAPHIC_DATA] [DEMOGRAPHIC_DATA] Other Prefer Not To Say" at bounding box center [492, 116] width 151 height 13
click at [466, 265] on input "SMS" at bounding box center [467, 264] width 6 height 6
checkbox input "false"
click at [305, 264] on input "SMS" at bounding box center [303, 264] width 6 height 6
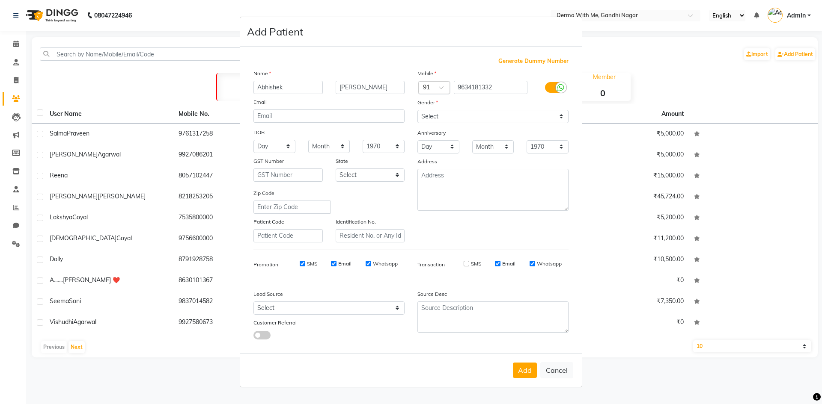
checkbox input "false"
click at [366, 265] on input "Whatsapp" at bounding box center [369, 264] width 6 height 6
checkbox input "false"
click at [532, 262] on input "Whatsapp" at bounding box center [532, 264] width 6 height 6
checkbox input "false"
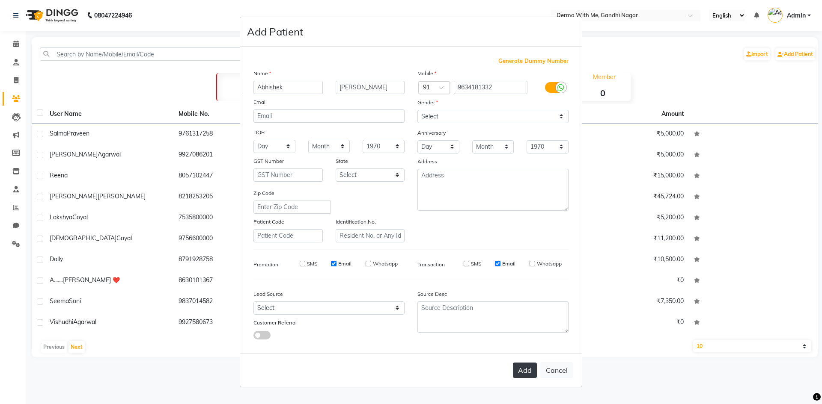
click at [527, 374] on button "Add" at bounding box center [525, 370] width 24 height 15
select select
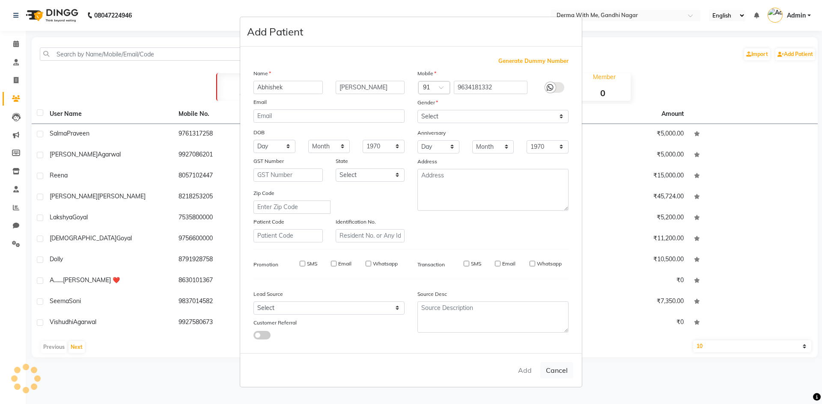
select select
checkbox input "false"
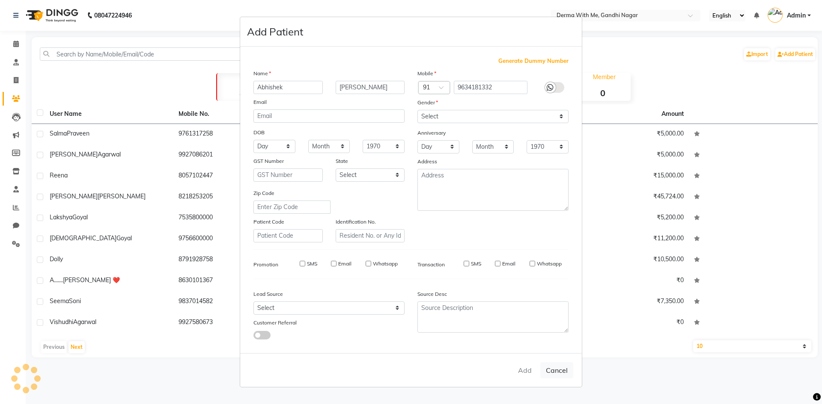
checkbox input "false"
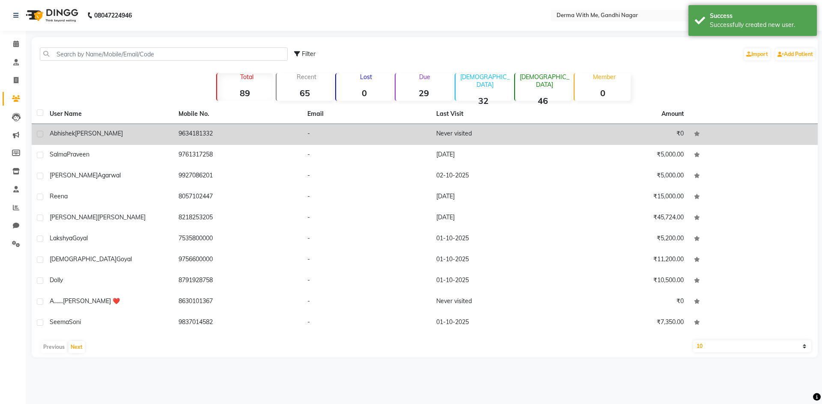
click at [311, 128] on td "-" at bounding box center [366, 134] width 129 height 21
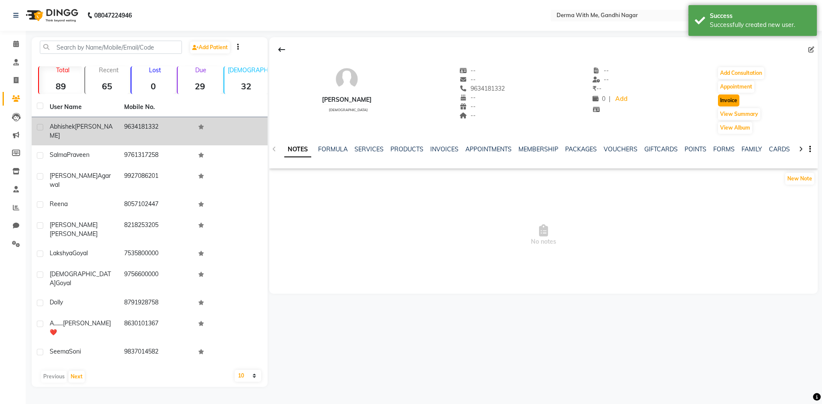
click at [730, 102] on button "Invoice" at bounding box center [728, 101] width 21 height 12
select select "service"
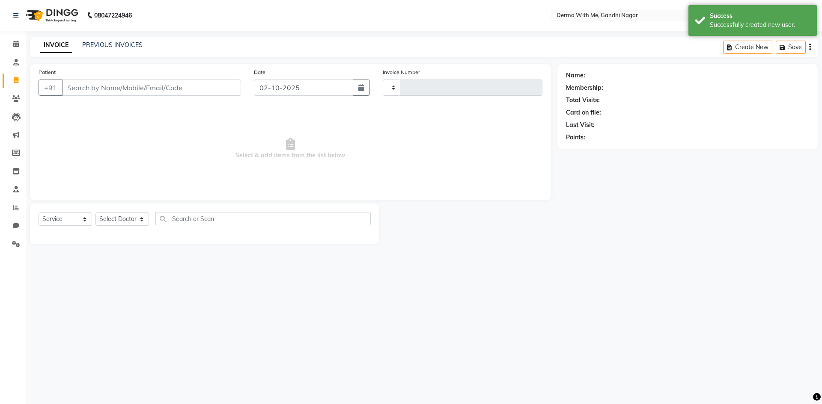
type input "0104"
select select "8404"
type input "9634181332"
click at [68, 217] on select "Select Service Product Membership Package Voucher Prepaid Gift Card" at bounding box center [66, 219] width 54 height 13
select select "package"
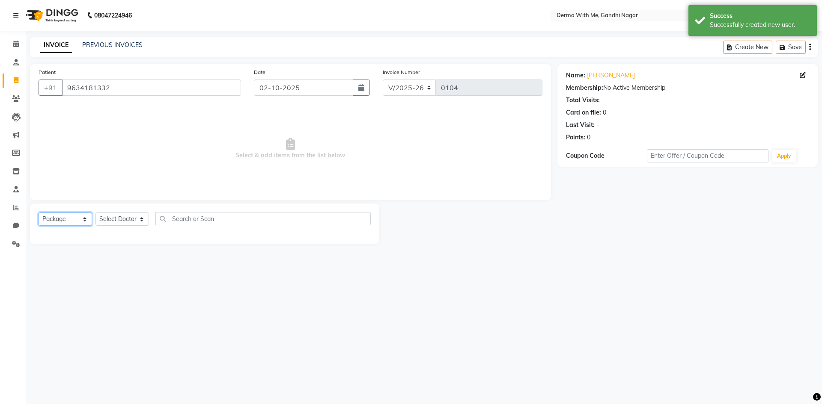
click at [39, 213] on select "Select Service Product Membership Package Voucher Prepaid Gift Card" at bounding box center [66, 219] width 54 height 13
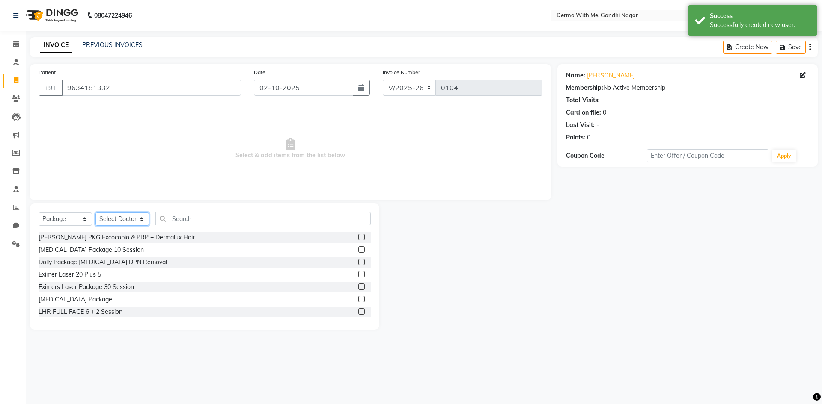
click at [134, 216] on select "Select Doctor [PERSON_NAME] Manager [PERSON_NAME] Recipient [PERSON_NAME]" at bounding box center [122, 219] width 54 height 13
select select "91539"
click at [95, 213] on select "Select Doctor [PERSON_NAME] Manager [PERSON_NAME] Recipient [PERSON_NAME]" at bounding box center [122, 219] width 54 height 13
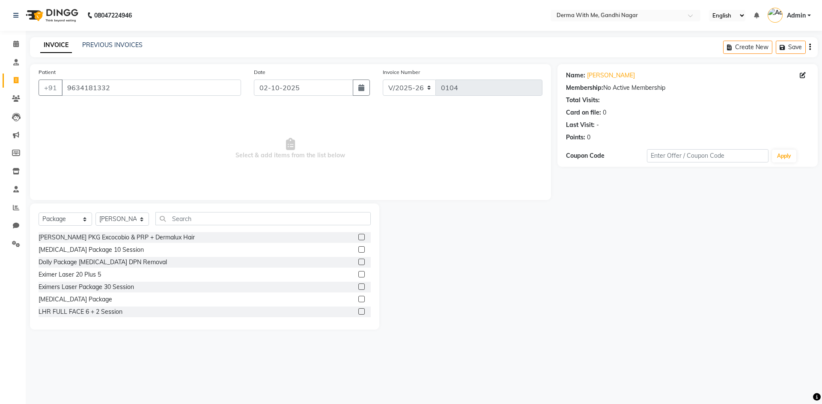
click at [358, 236] on label at bounding box center [361, 237] width 6 height 6
click at [358, 236] on input "checkbox" at bounding box center [361, 238] width 6 height 6
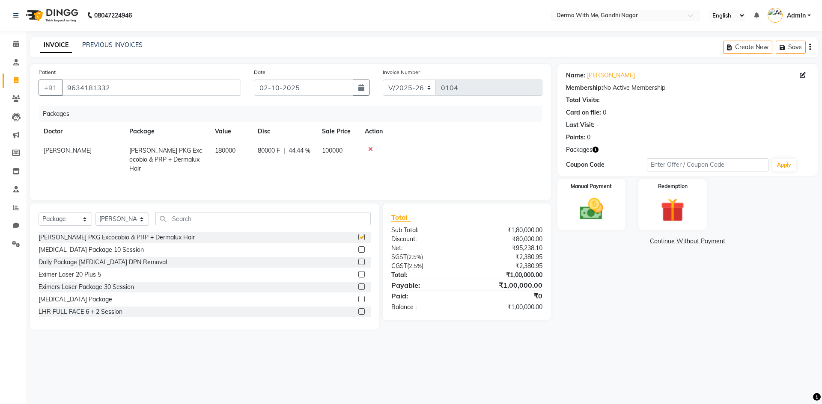
checkbox input "false"
click at [622, 279] on div "Name: [PERSON_NAME] Membership: No Active Membership Total Visits: Card on file…" at bounding box center [690, 197] width 267 height 266
click at [603, 209] on img at bounding box center [591, 209] width 40 height 28
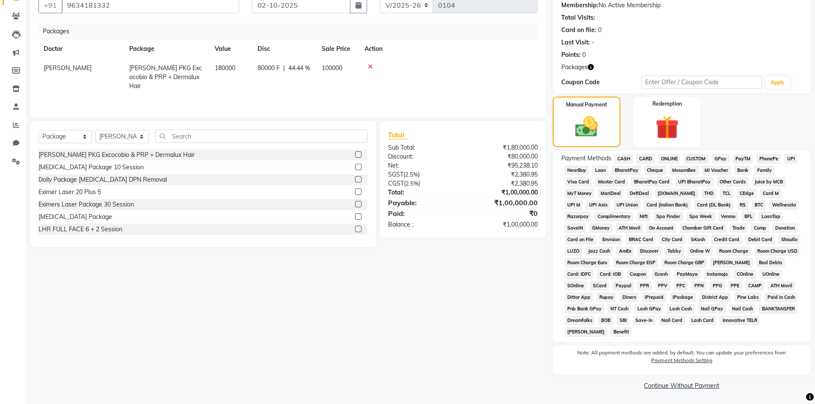
scroll to position [83, 0]
click at [688, 385] on link "Continue Without Payment" at bounding box center [682, 385] width 255 height 9
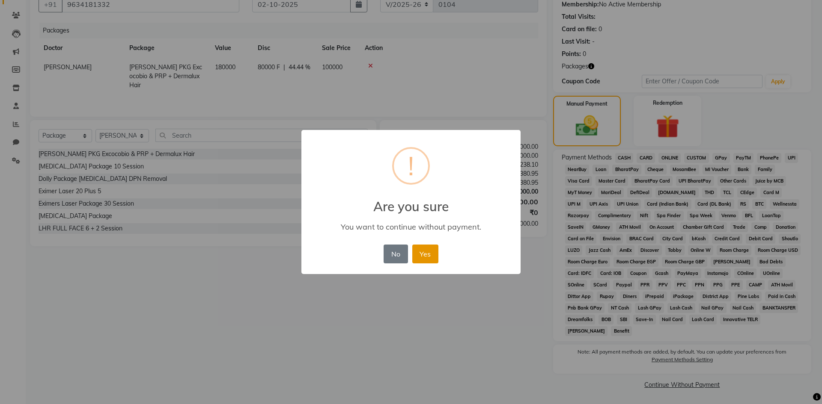
click at [424, 250] on button "Yes" at bounding box center [425, 254] width 26 height 19
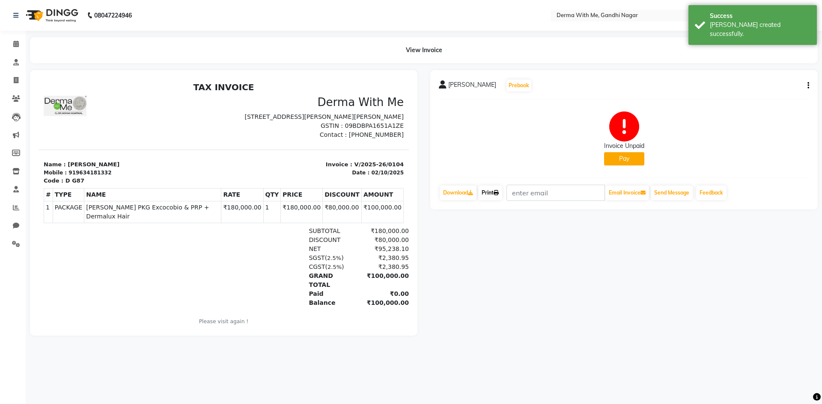
click at [497, 190] on icon at bounding box center [495, 192] width 5 height 5
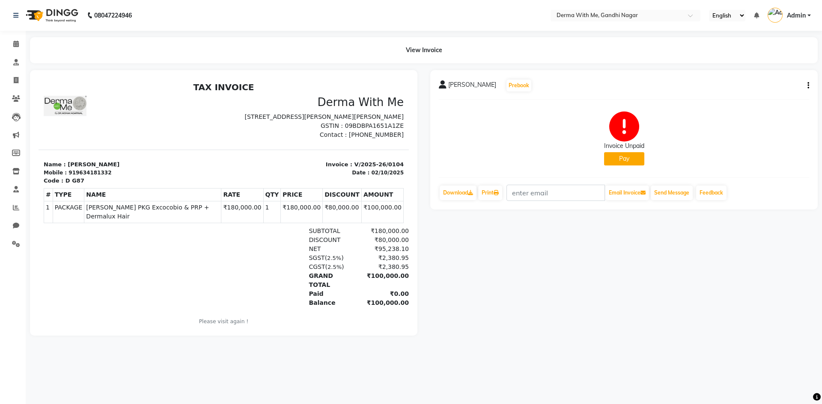
click at [800, 18] on span "Admin" at bounding box center [796, 15] width 19 height 9
click at [759, 62] on link "Sign out" at bounding box center [767, 61] width 78 height 13
